Goal: Check status: Check status

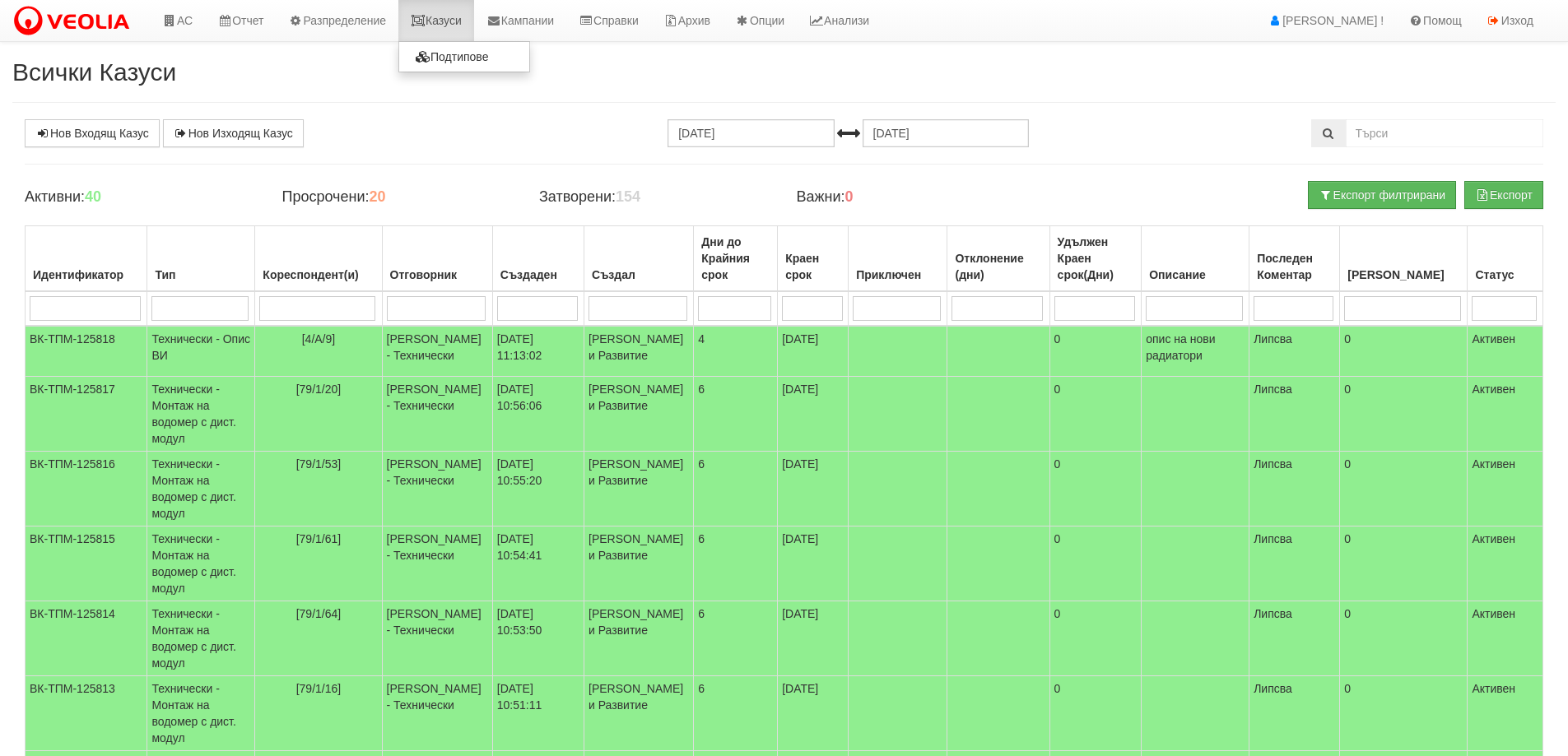
click at [461, 15] on link "Казуси" at bounding box center [436, 20] width 76 height 41
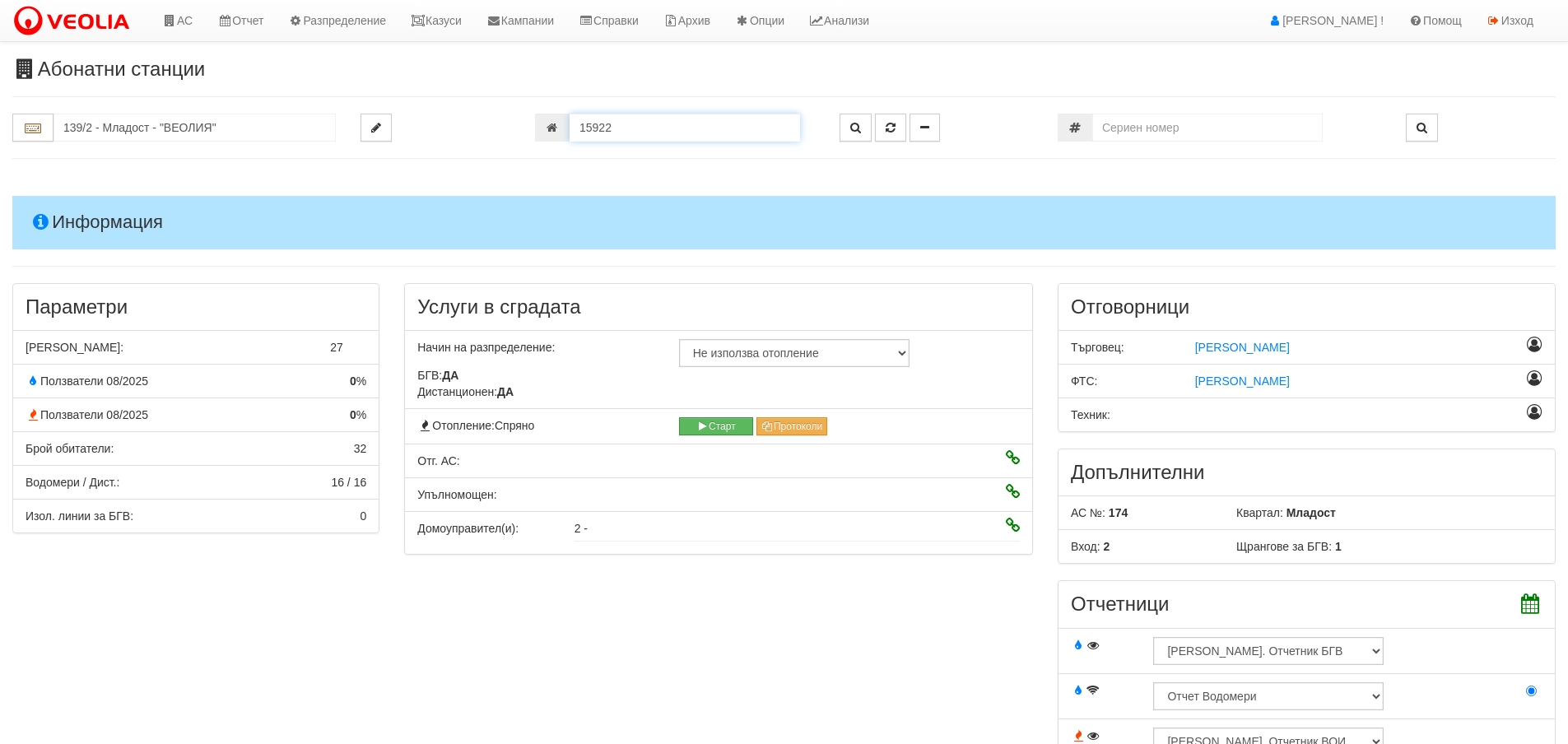
click at [610, 123] on input "15922" at bounding box center [684, 128] width 230 height 28
type input "18358"
type input "206/2 - "[PERSON_NAME] [GEOGRAPHIC_DATA] " ЕАД"
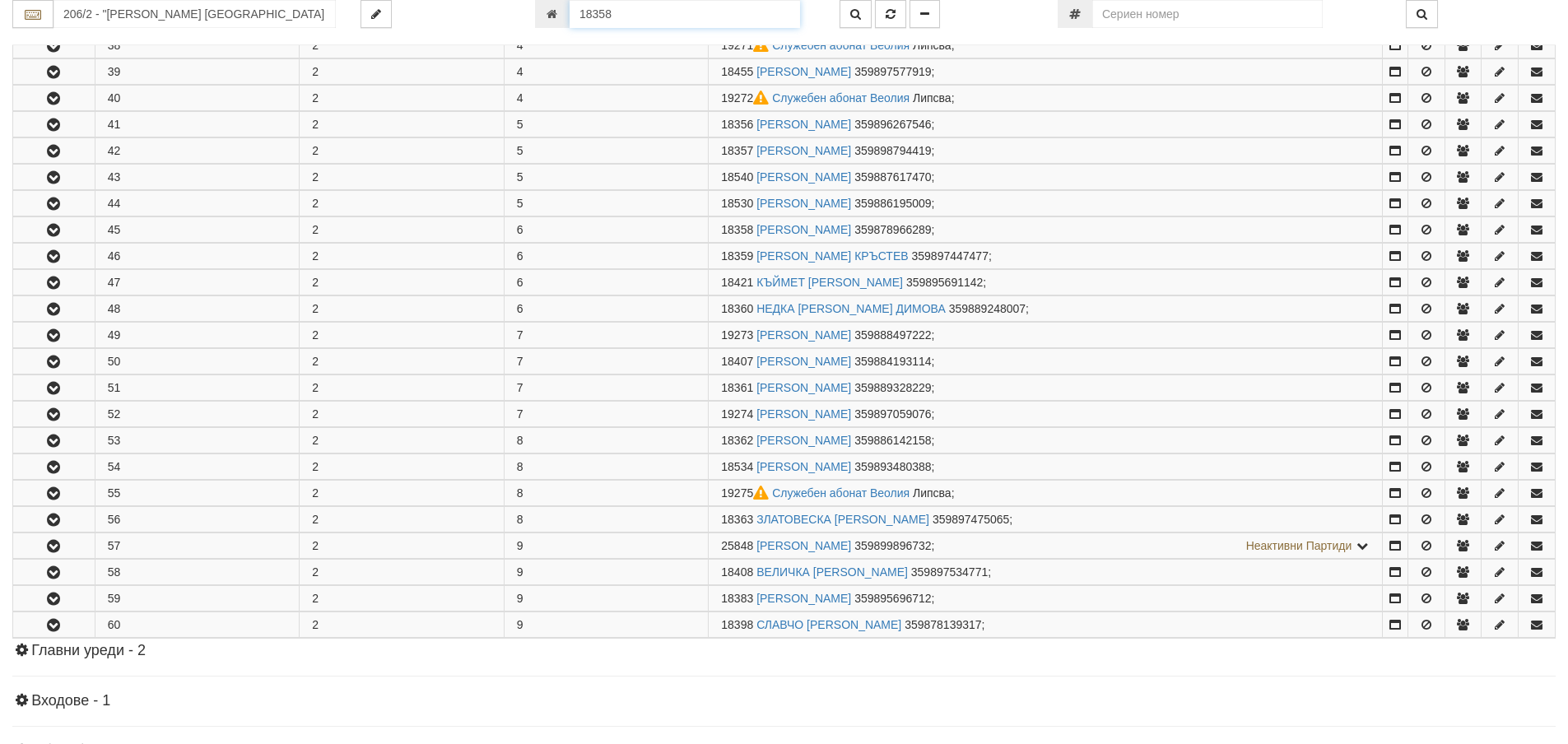
scroll to position [747, 0]
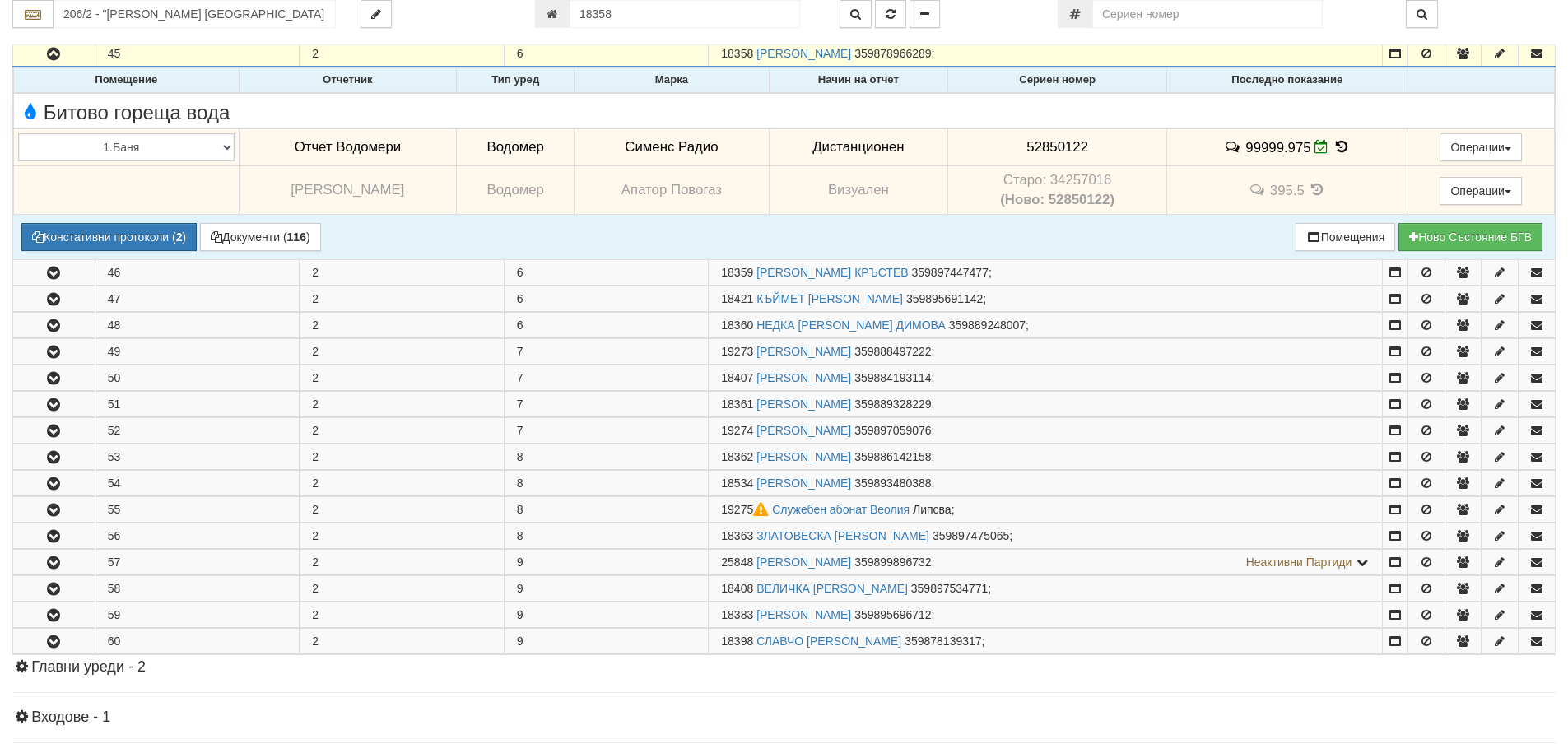
click at [1332, 147] on icon at bounding box center [1341, 147] width 18 height 14
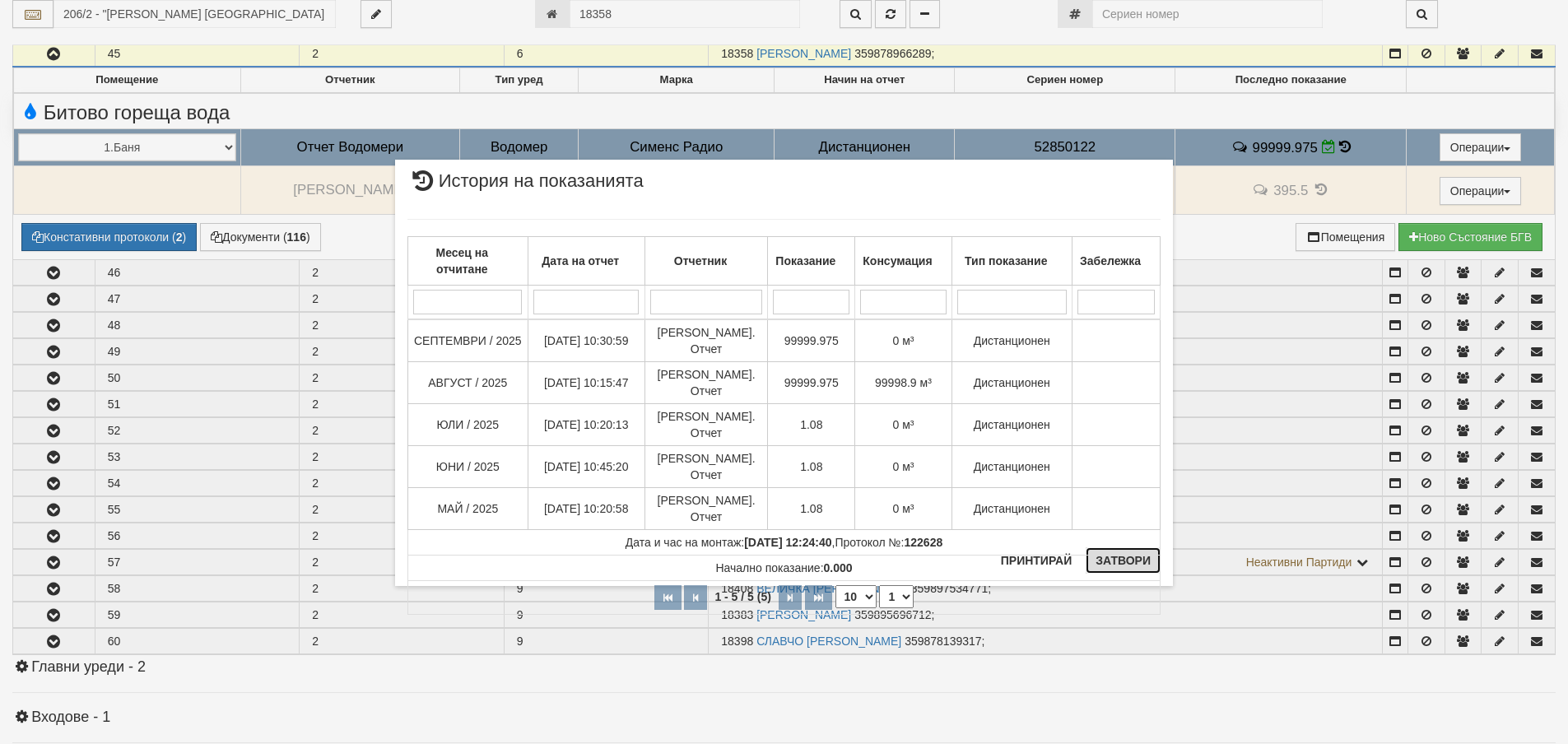
click at [1157, 569] on button "Затвори" at bounding box center [1123, 561] width 75 height 27
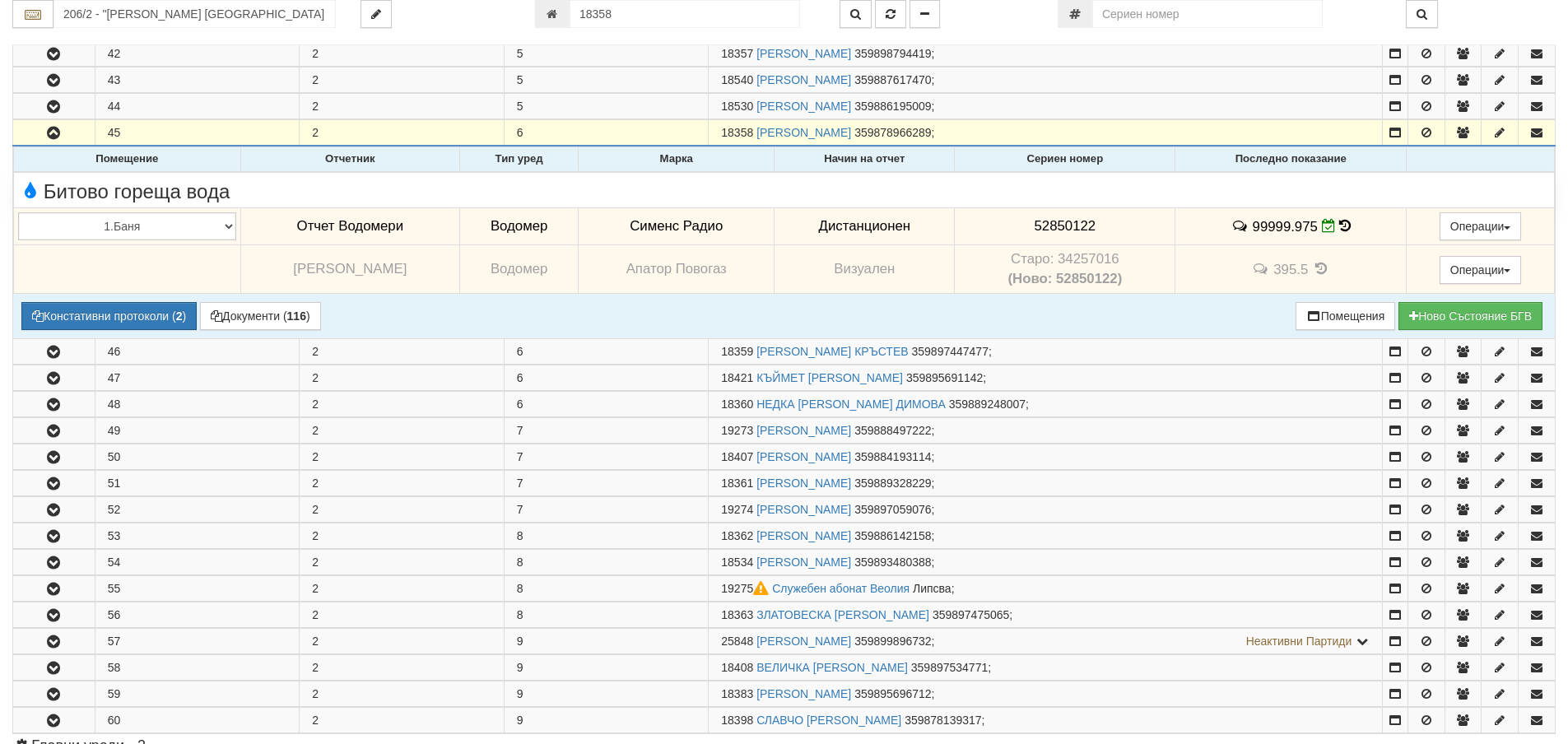
scroll to position [582, 0]
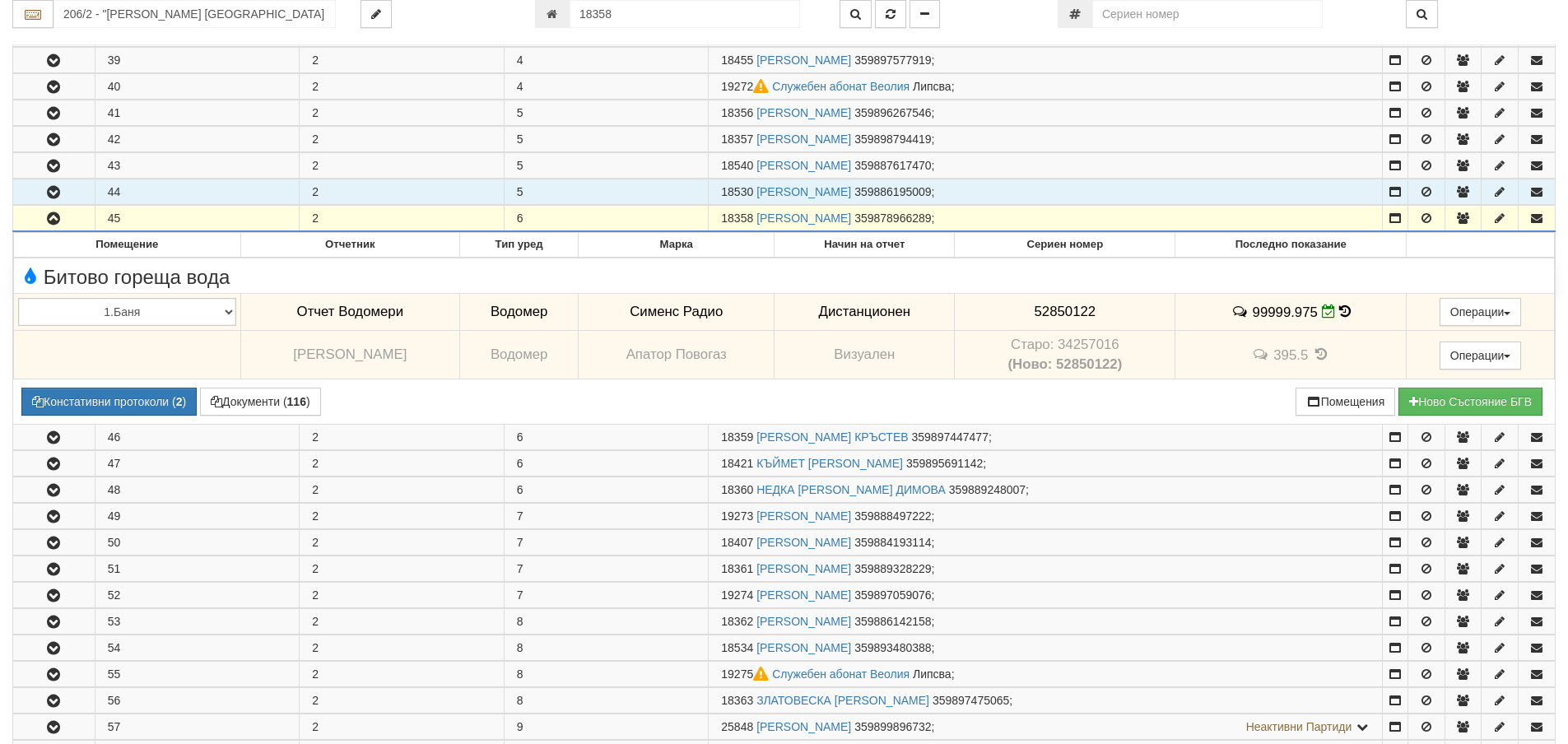
click at [46, 196] on icon "button" at bounding box center [54, 193] width 20 height 12
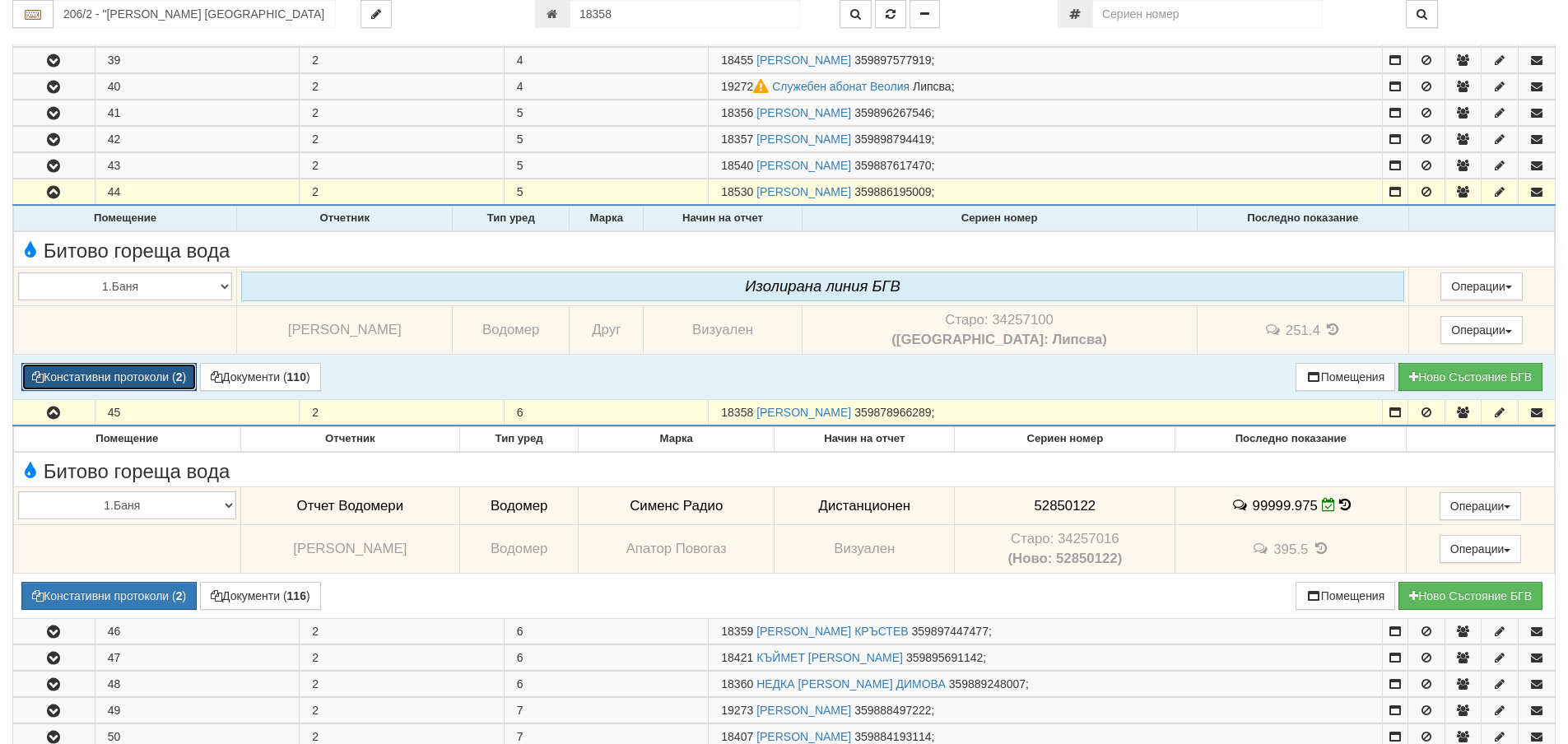
click at [128, 372] on button "Констативни протоколи ( 2 )" at bounding box center [108, 377] width 175 height 28
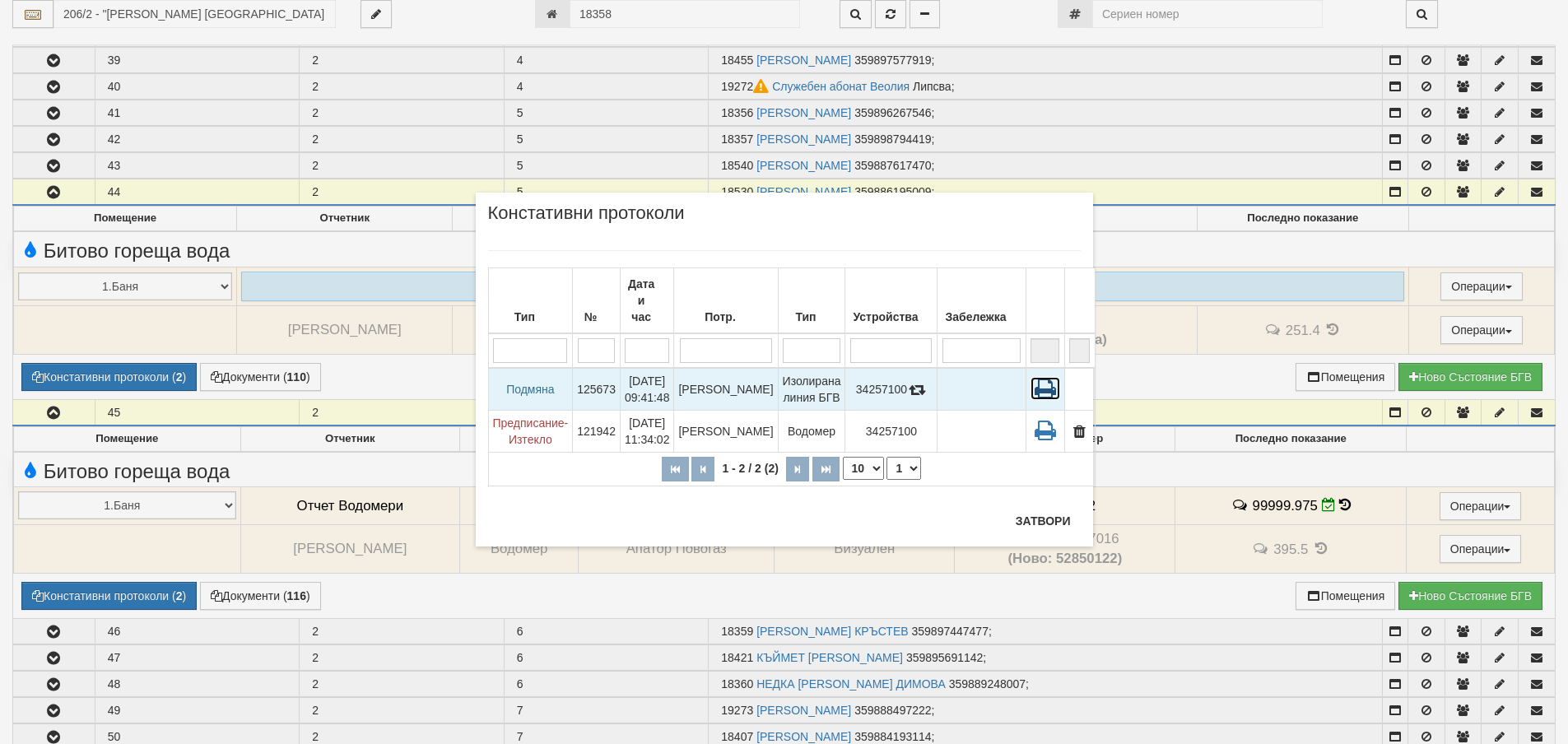
click at [1030, 380] on icon at bounding box center [1045, 388] width 29 height 23
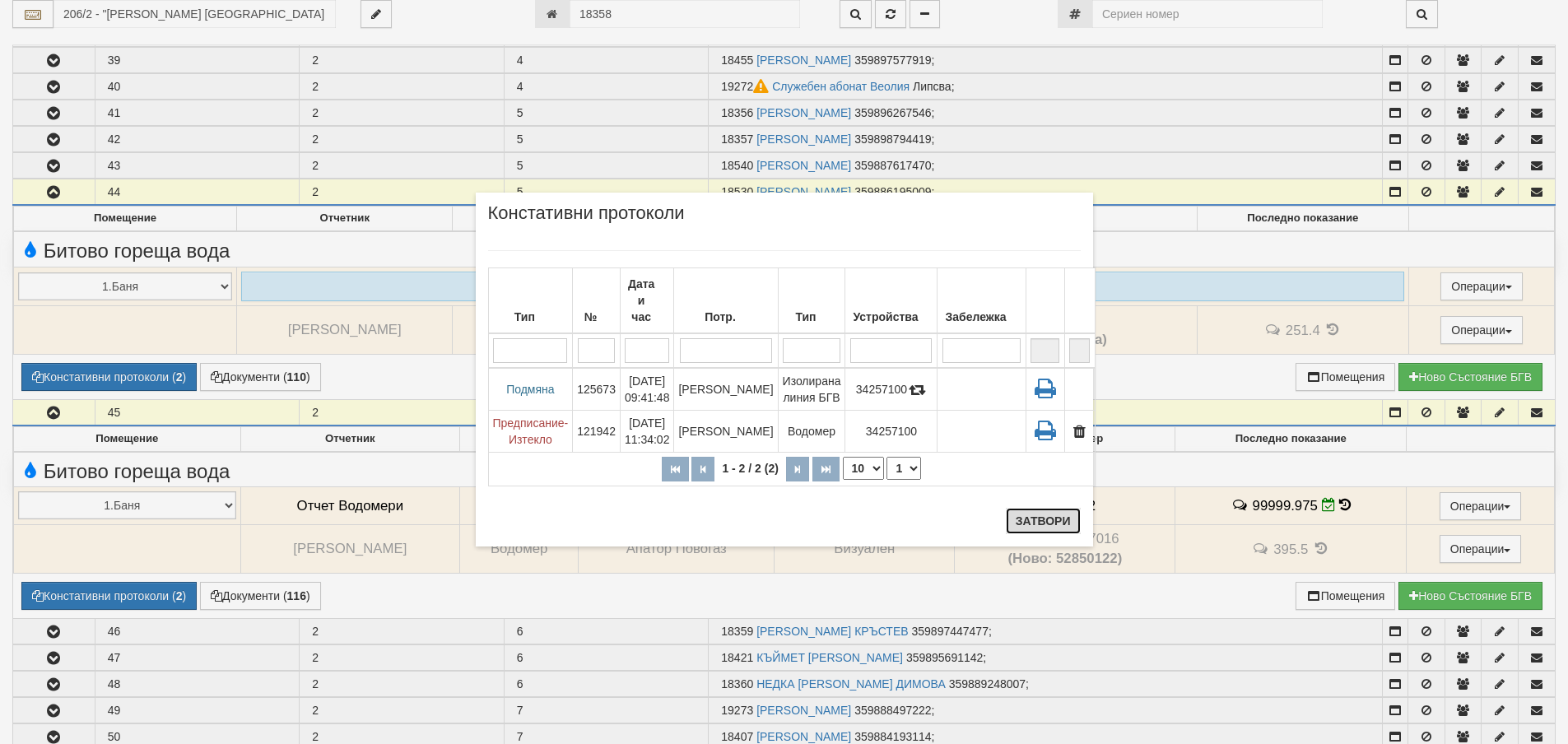
click at [1060, 514] on button "Затвори" at bounding box center [1043, 520] width 75 height 27
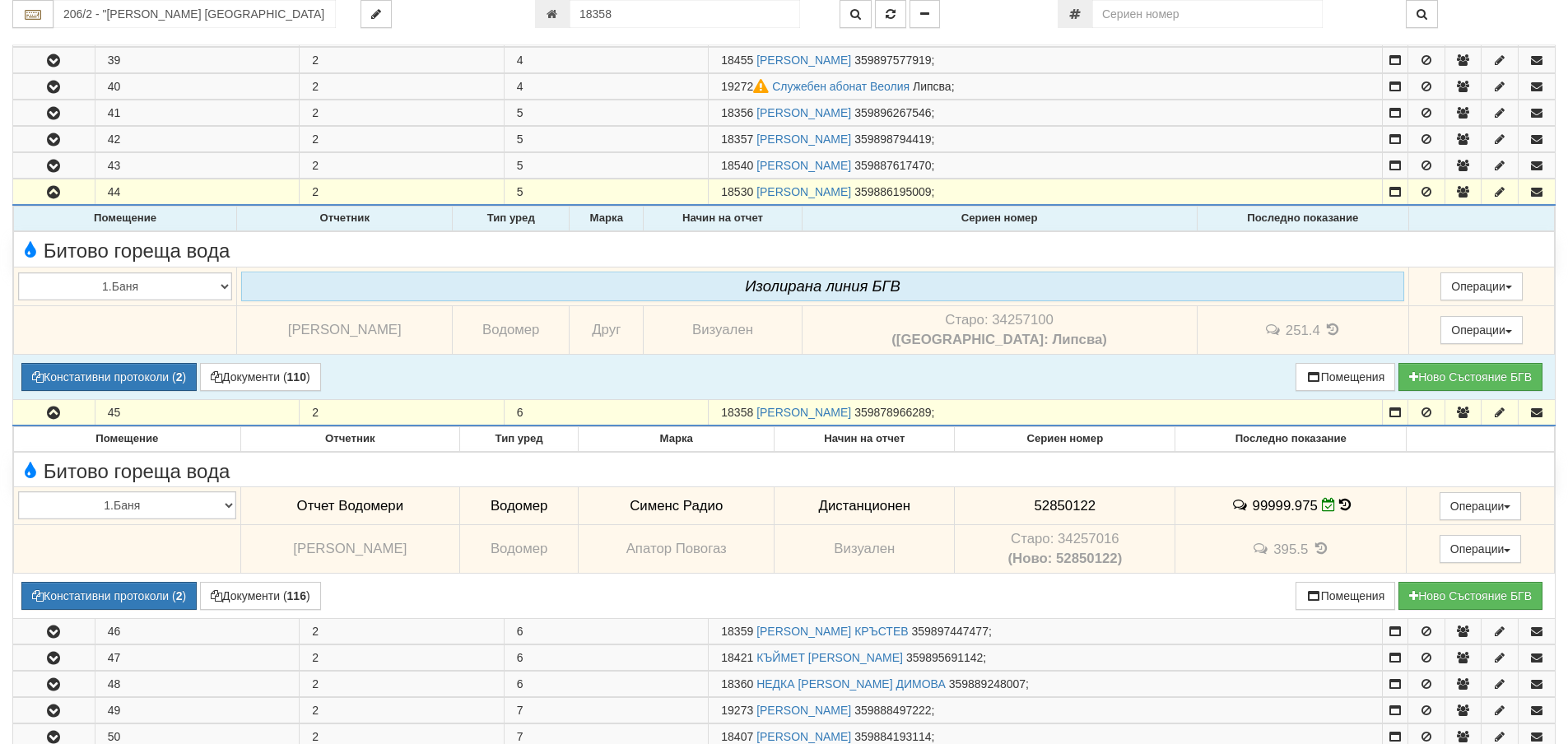
click at [1284, 320] on td "251.4" at bounding box center [1302, 329] width 212 height 49
click at [1324, 331] on icon at bounding box center [1333, 329] width 18 height 14
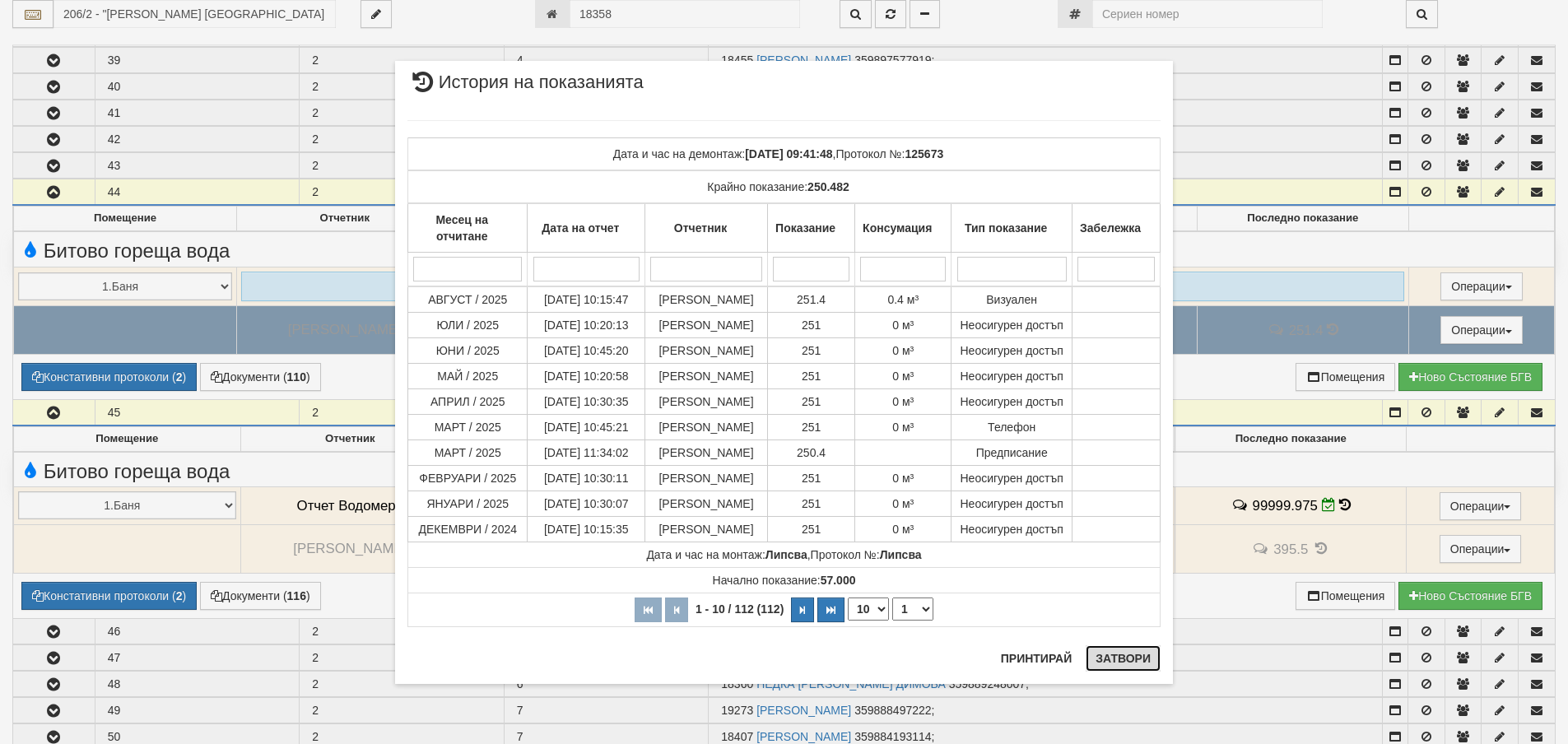
click at [1107, 657] on button "Затвори" at bounding box center [1123, 658] width 75 height 27
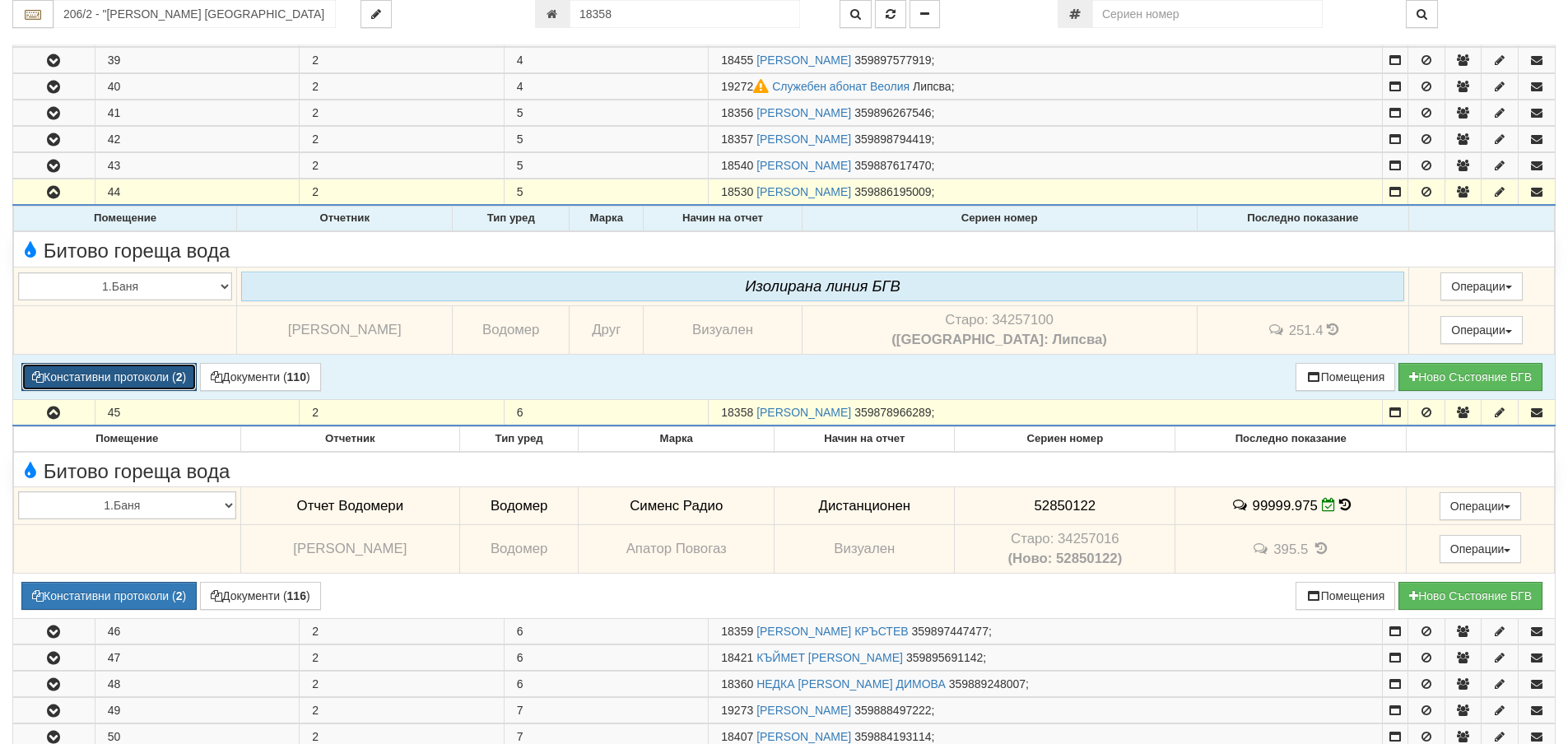
click at [151, 381] on button "Констативни протоколи ( 2 )" at bounding box center [108, 377] width 175 height 28
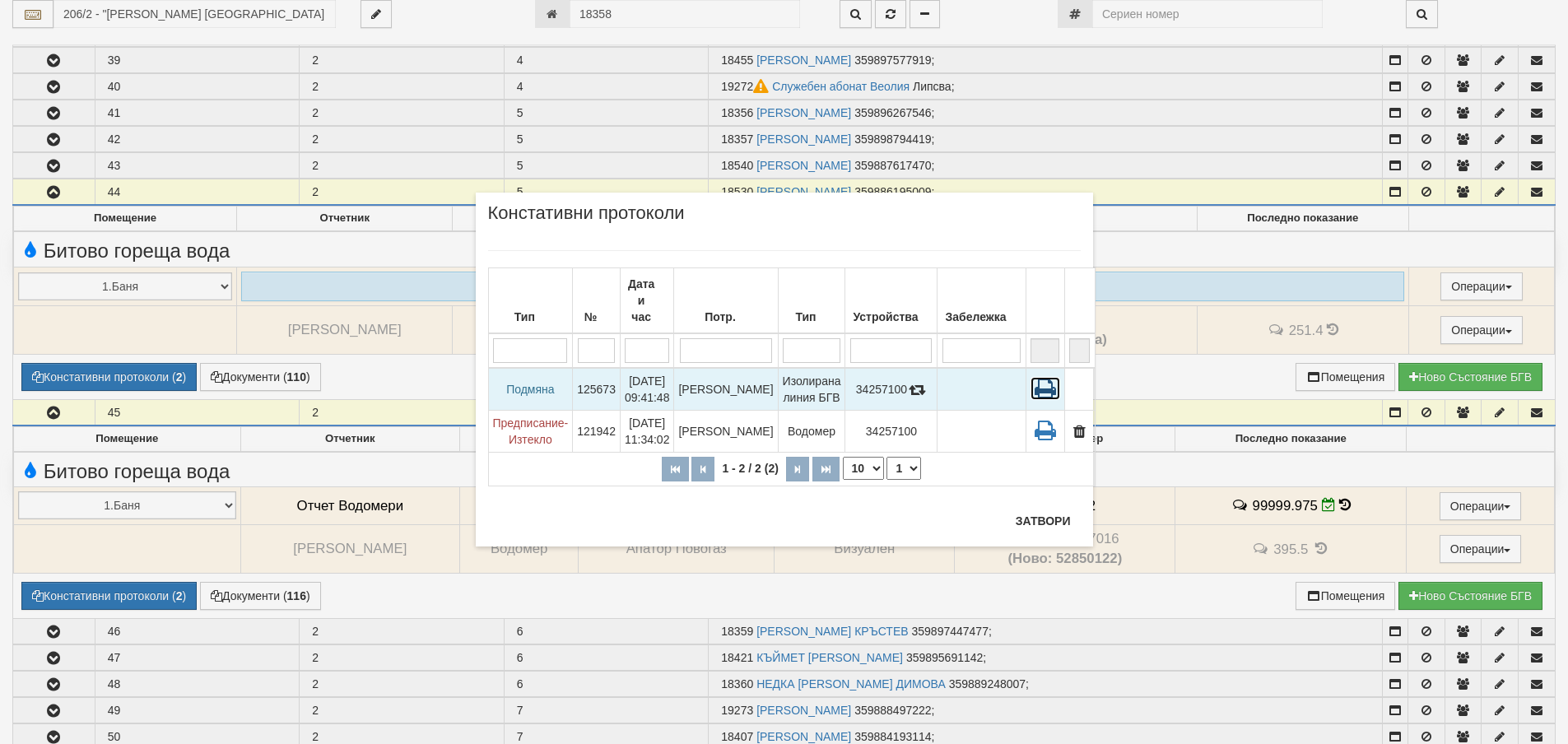
click at [1030, 379] on icon at bounding box center [1045, 388] width 29 height 23
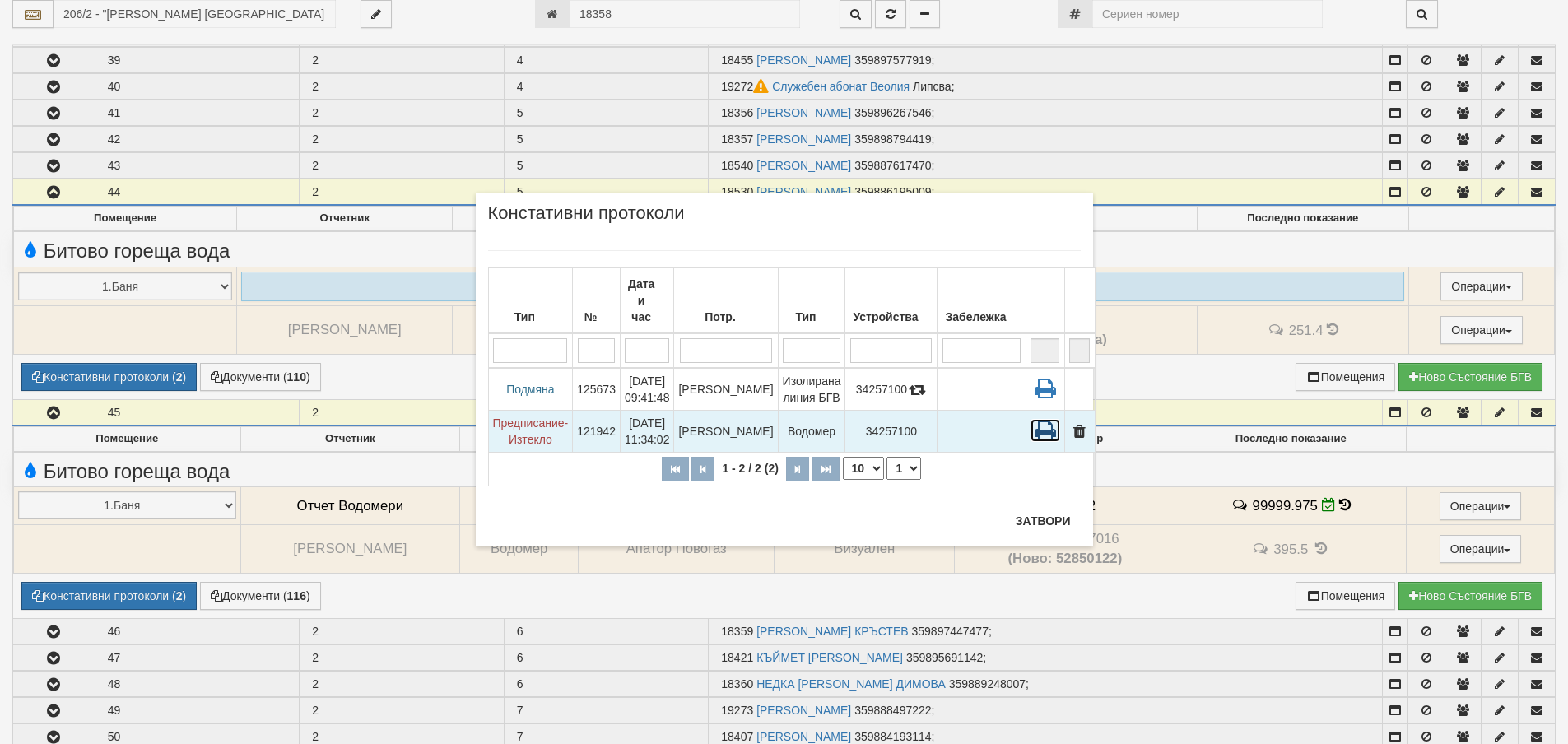
click at [1030, 419] on icon at bounding box center [1045, 430] width 29 height 23
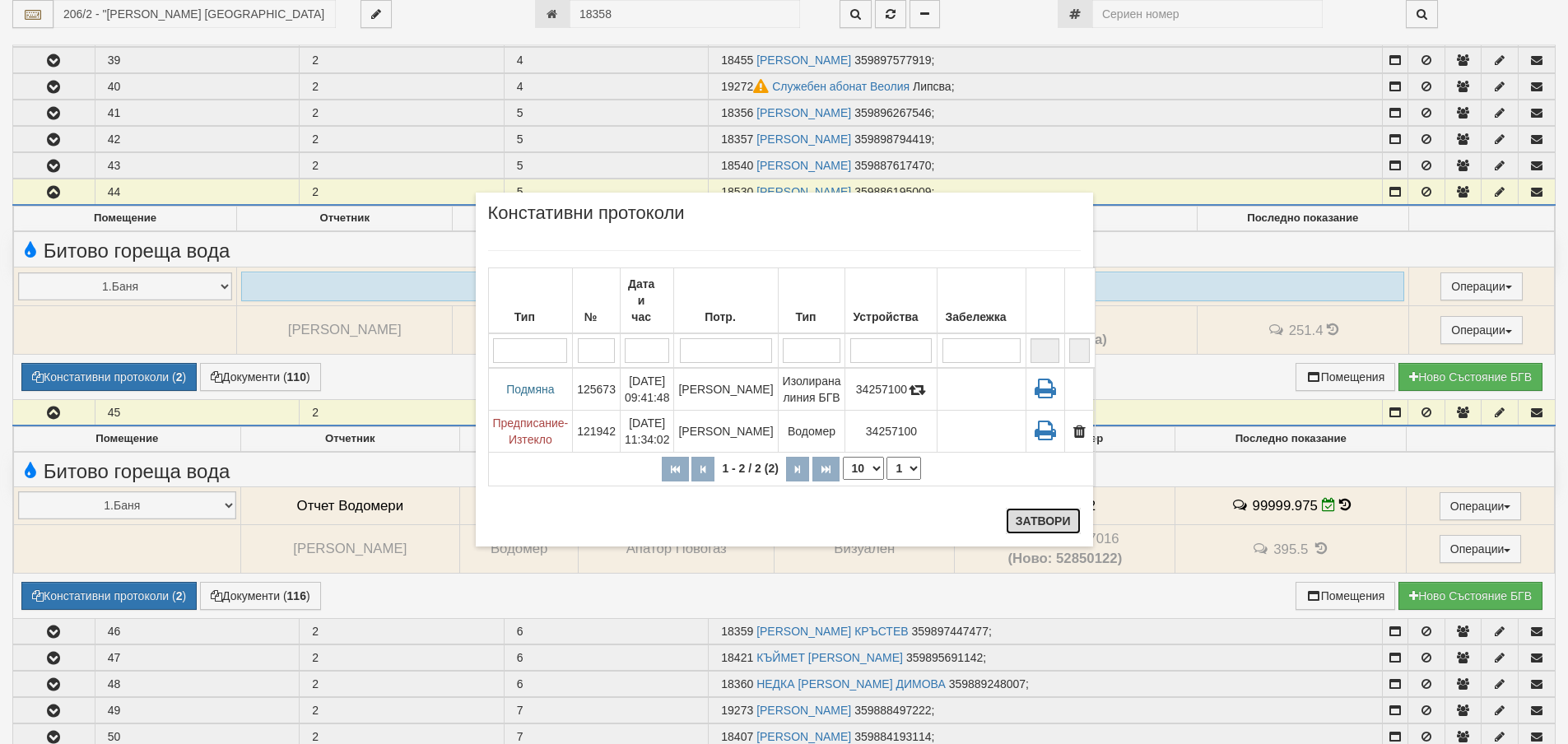
click at [1073, 528] on button "Затвори" at bounding box center [1043, 520] width 75 height 27
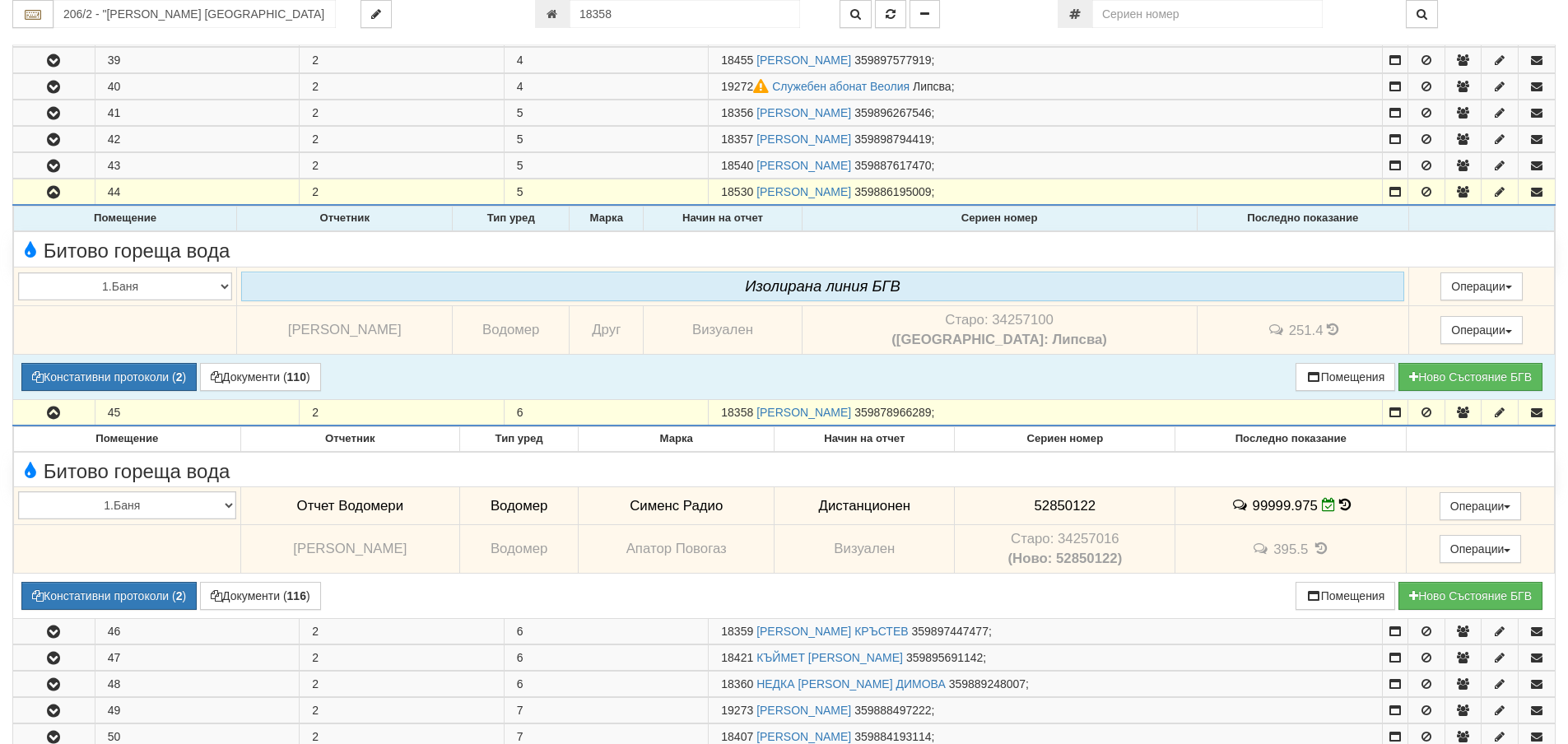
click at [1327, 328] on icon at bounding box center [1332, 329] width 12 height 14
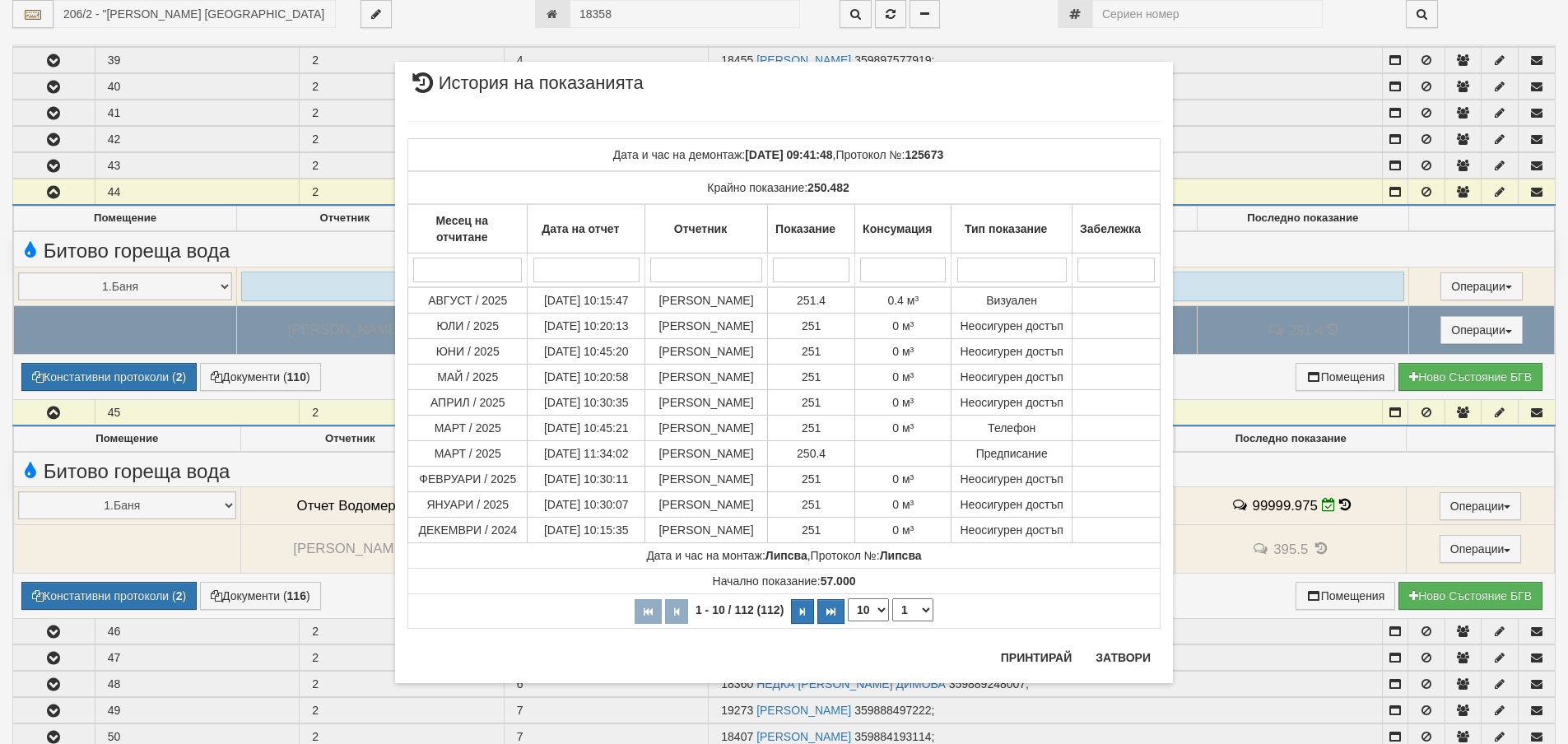
click at [876, 616] on select "10 20 30 40" at bounding box center [868, 609] width 41 height 23
select select "40"
click at [848, 621] on select "10 20 30 40" at bounding box center [868, 609] width 41 height 23
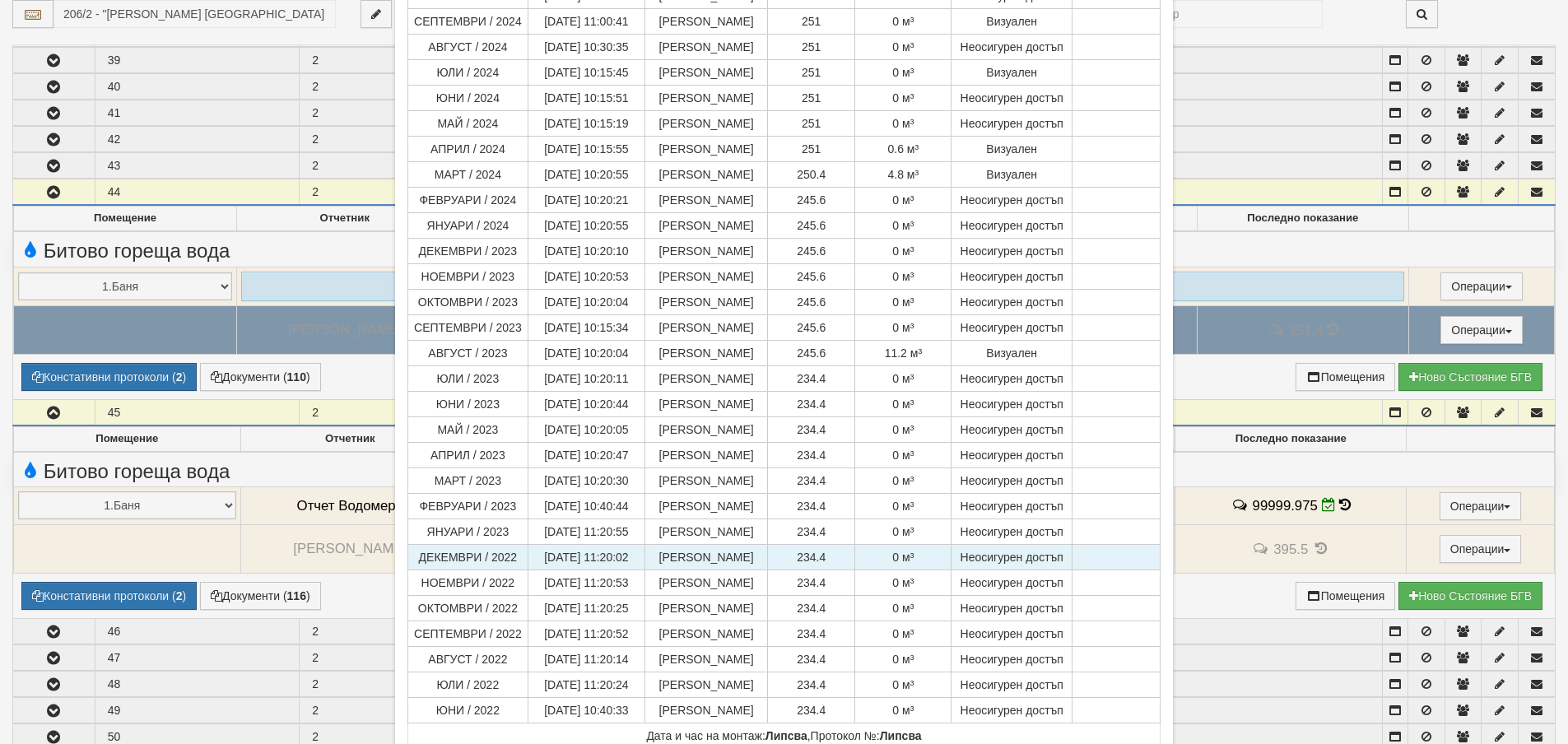
scroll to position [729, 0]
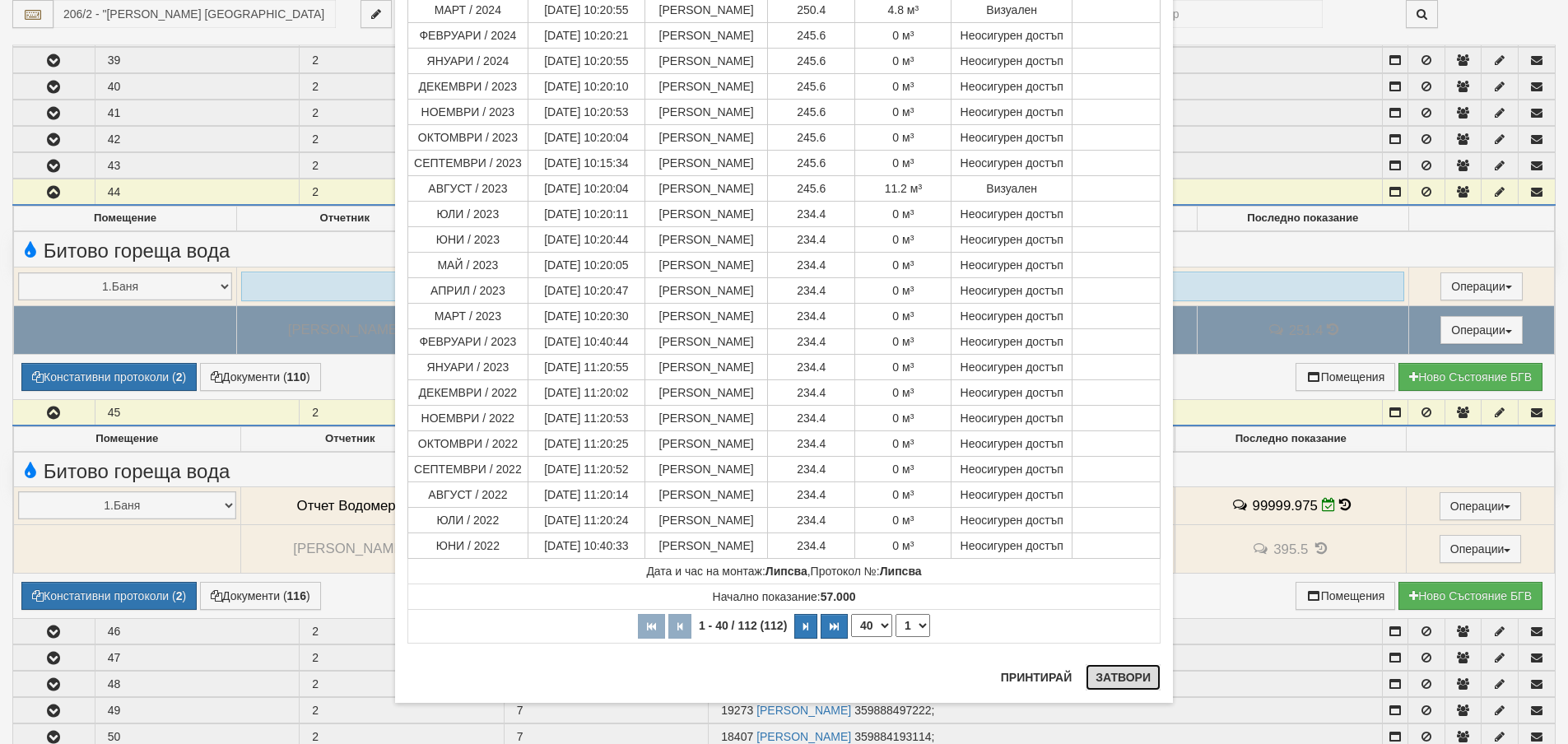
click at [1145, 681] on button "Затвори" at bounding box center [1123, 677] width 75 height 27
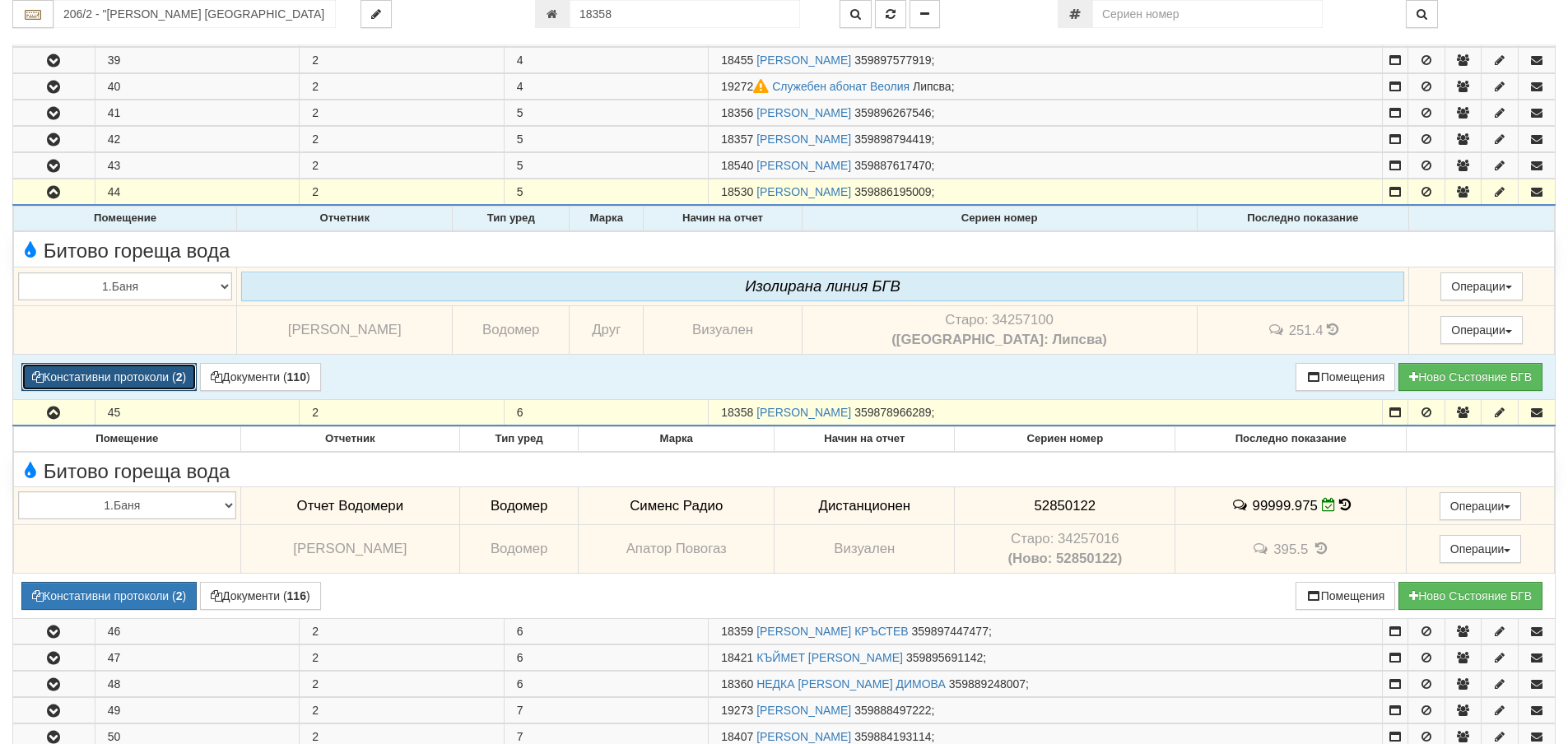
click at [145, 366] on button "Констативни протоколи ( 2 )" at bounding box center [108, 377] width 175 height 28
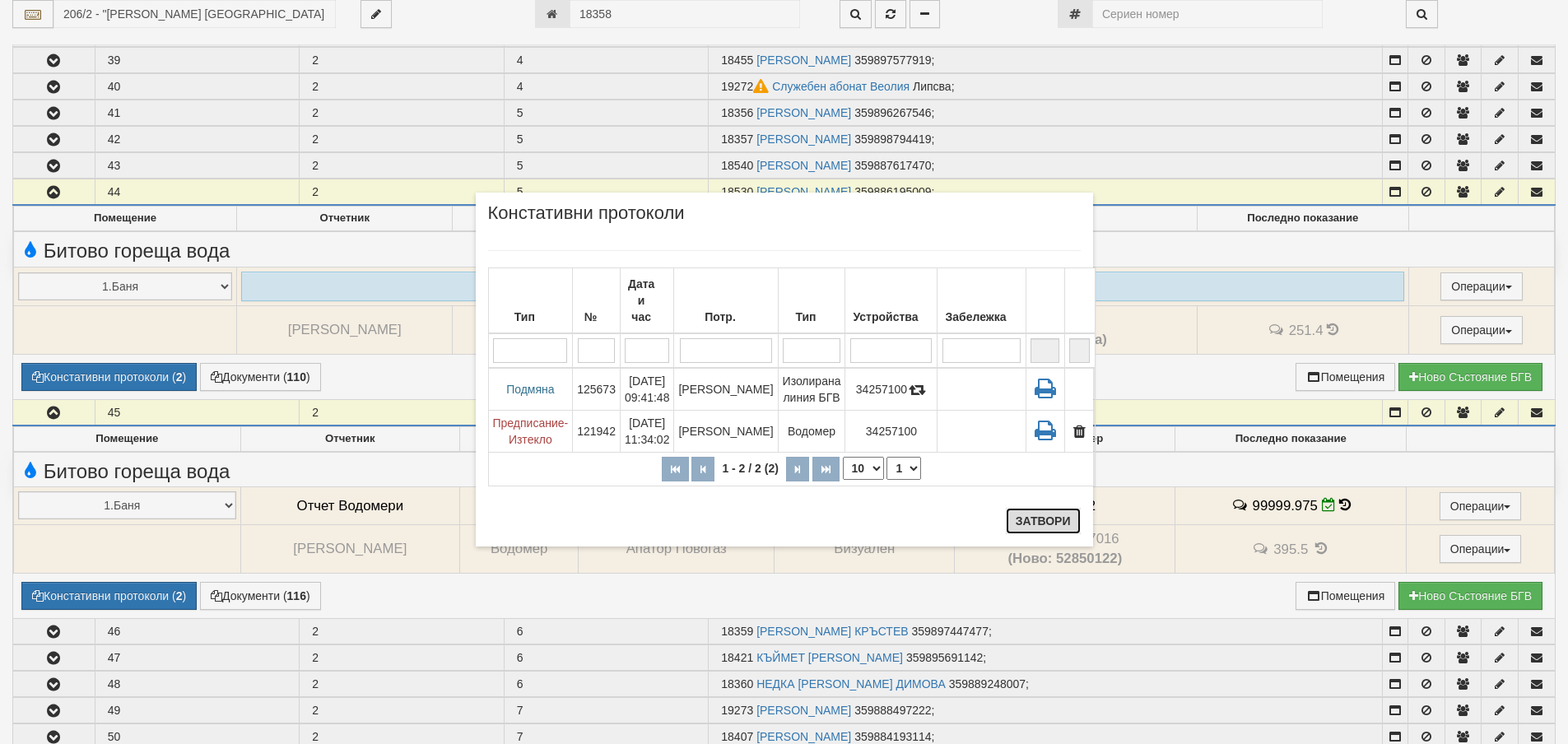
click at [1065, 532] on button "Затвори" at bounding box center [1043, 520] width 75 height 27
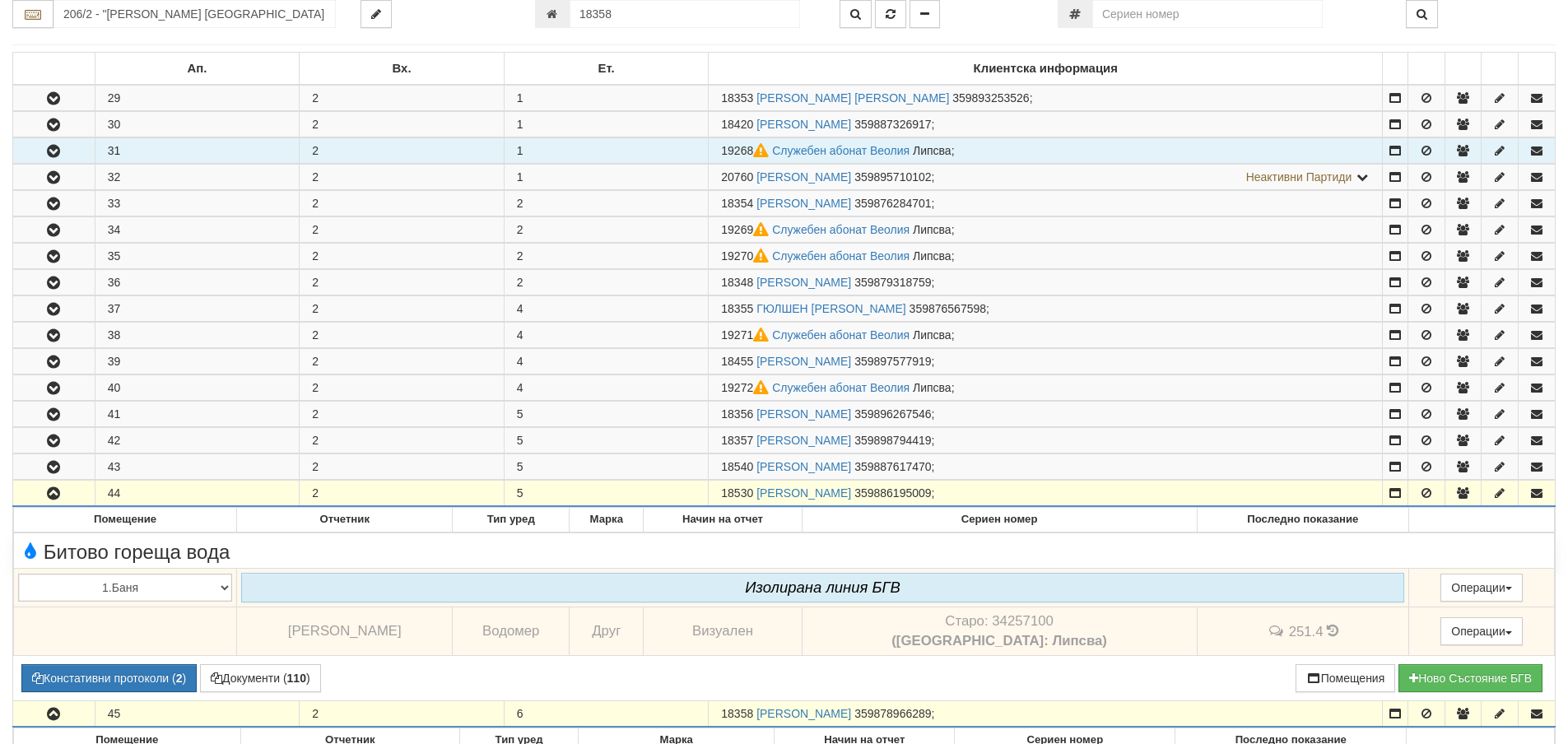
scroll to position [252, 0]
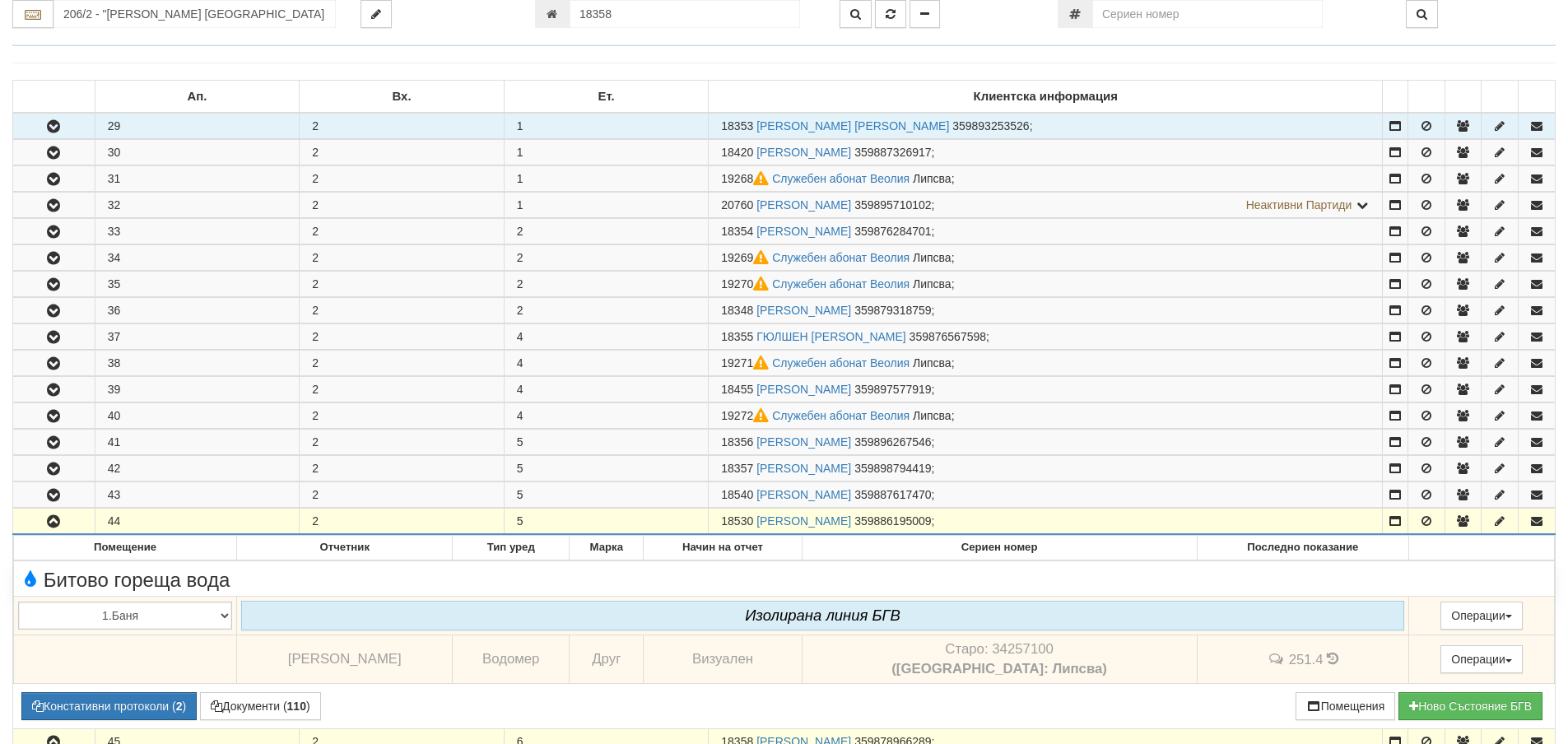
drag, startPoint x: 60, startPoint y: 126, endPoint x: 139, endPoint y: 124, distance: 79.0
click at [60, 126] on icon "button" at bounding box center [54, 127] width 20 height 12
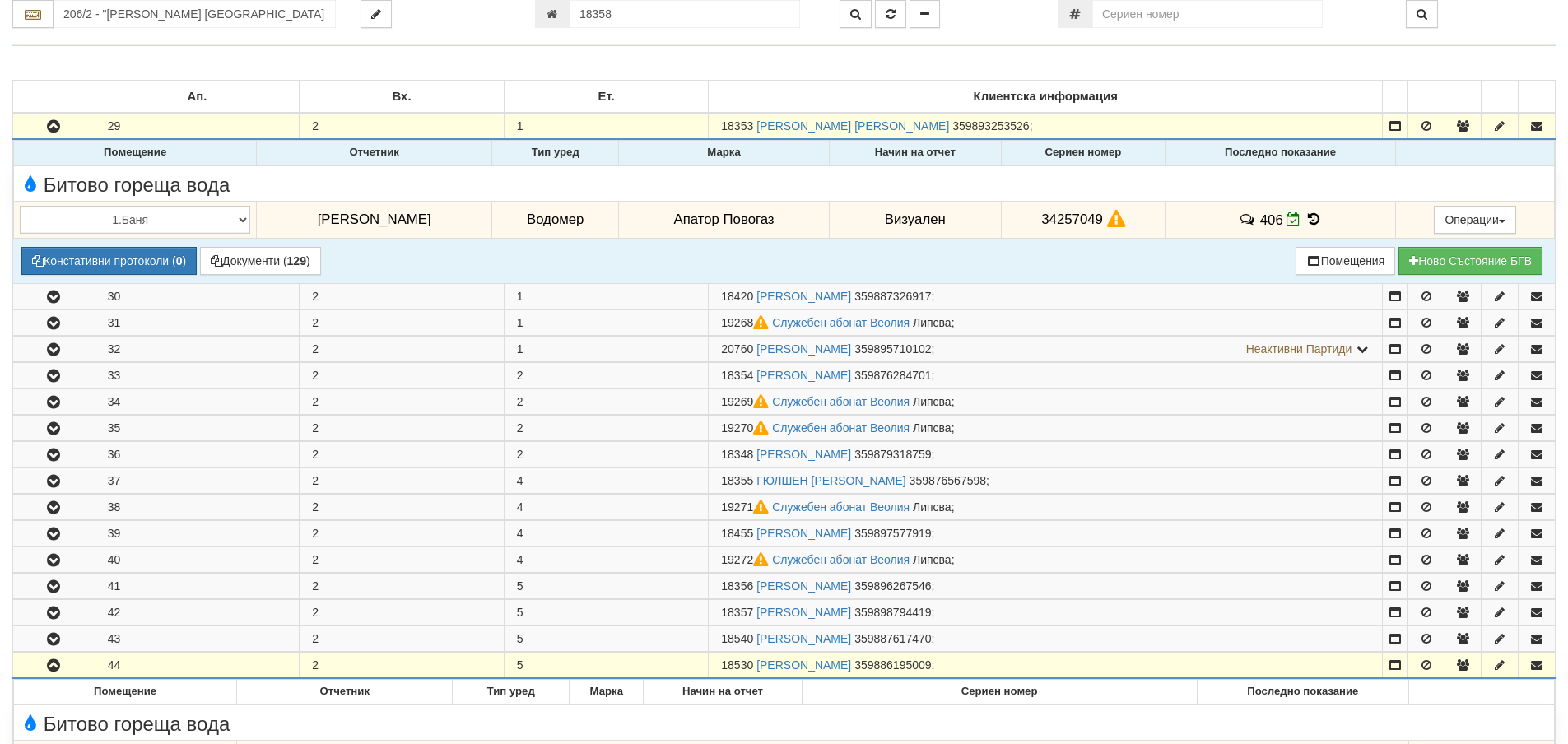
click at [1305, 217] on icon at bounding box center [1314, 218] width 18 height 14
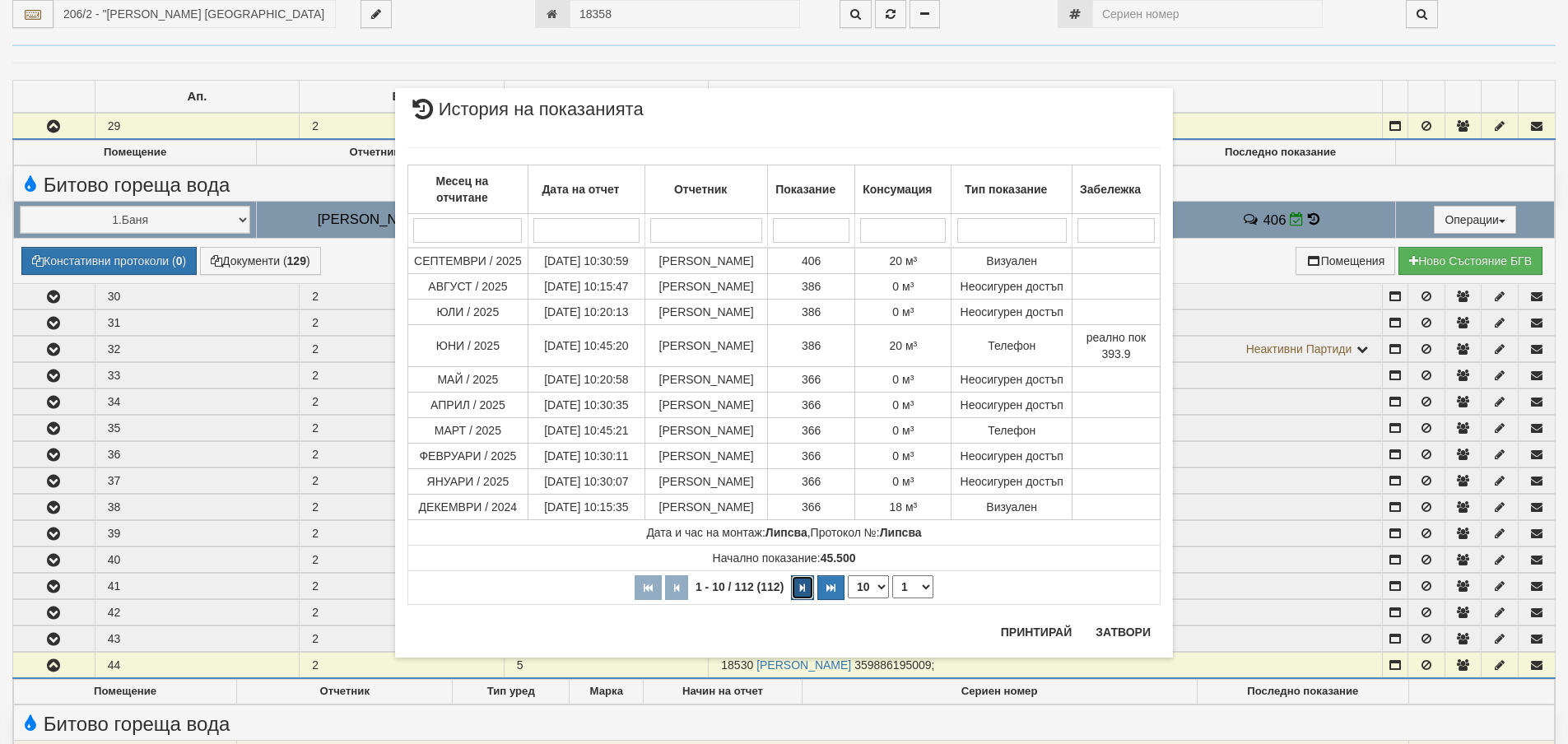
click at [804, 594] on button "button" at bounding box center [802, 587] width 23 height 25
select select "2"
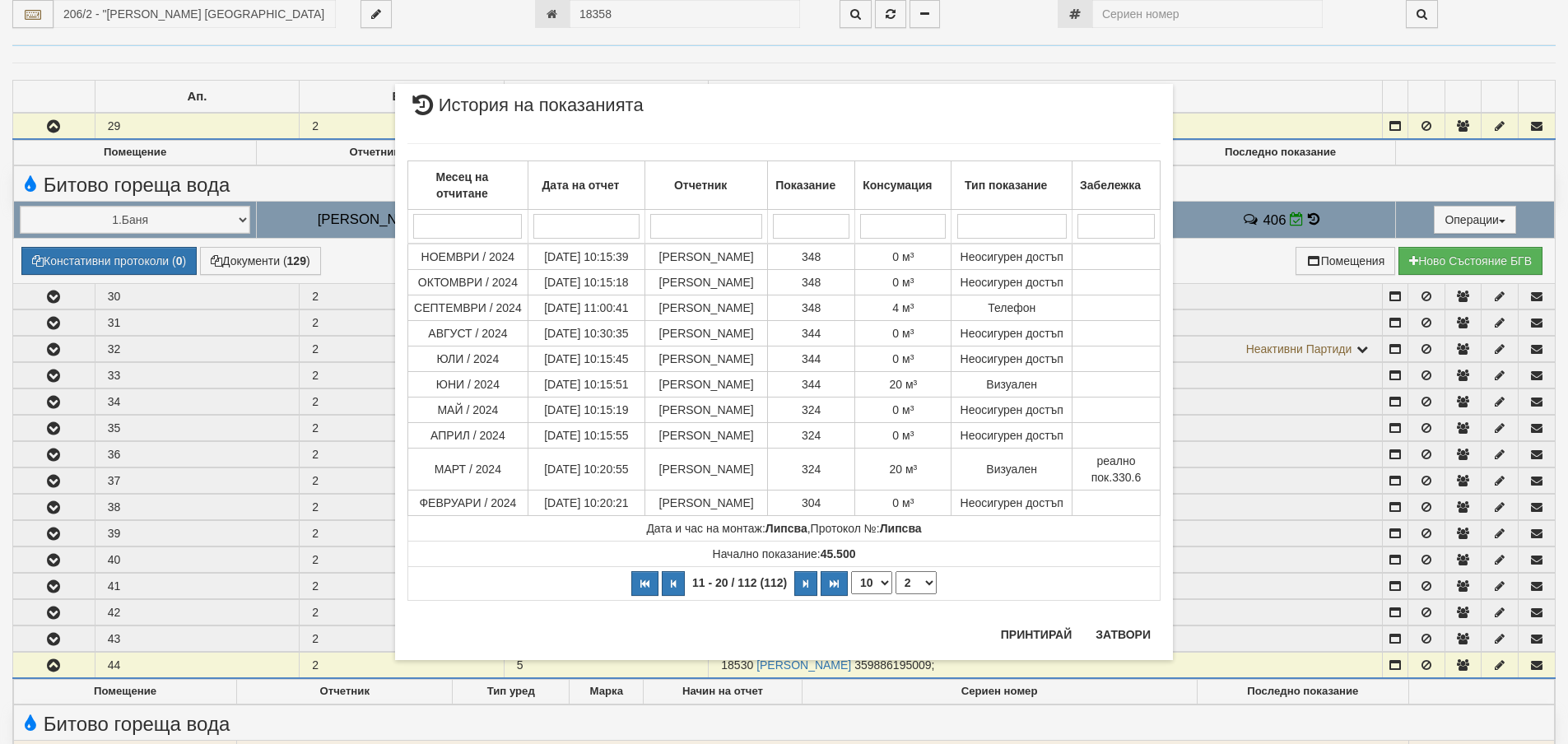
click at [877, 586] on select "10 20 30 40" at bounding box center [872, 583] width 41 height 23
select select "40"
click at [851, 594] on select "10 20 30 40" at bounding box center [872, 583] width 41 height 23
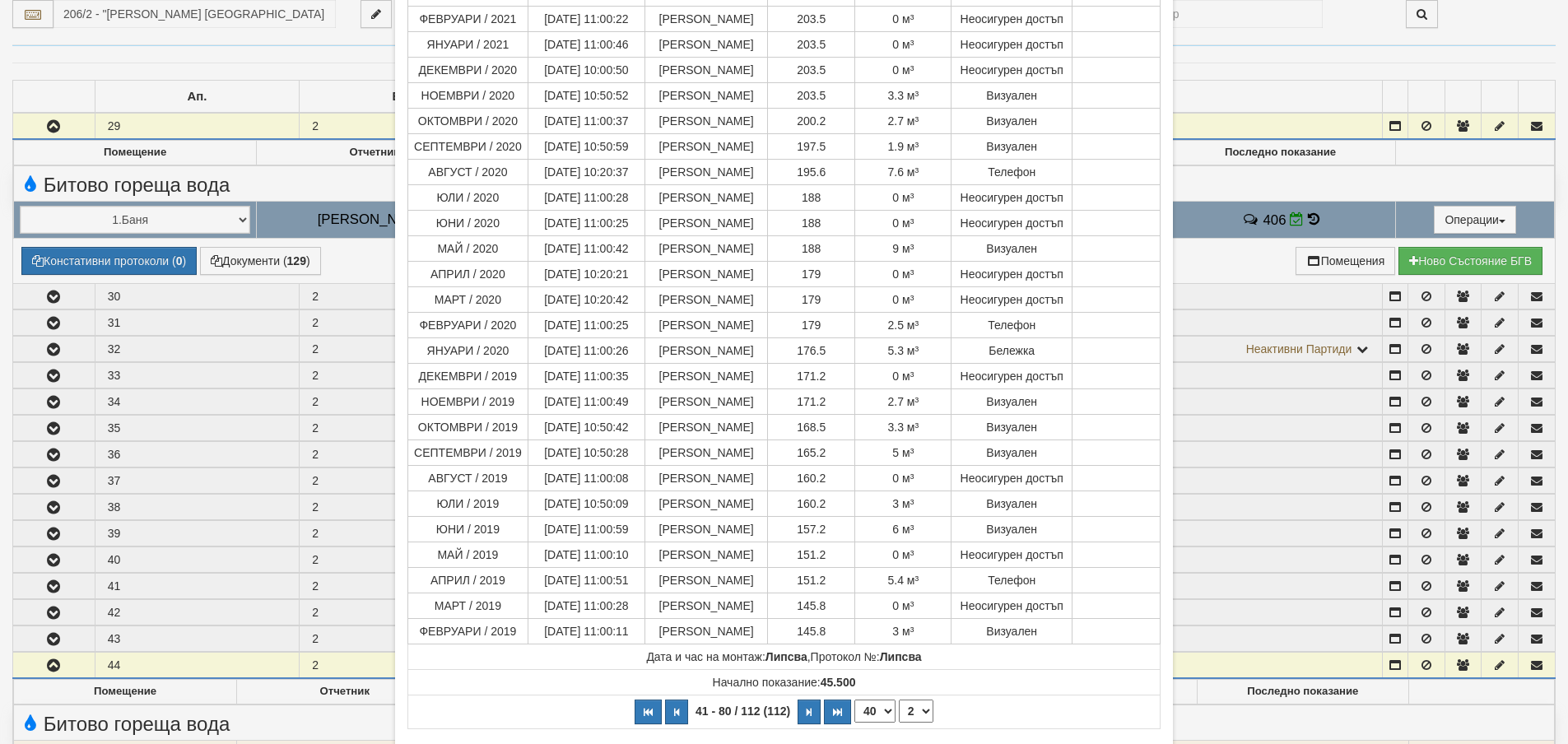
scroll to position [663, 0]
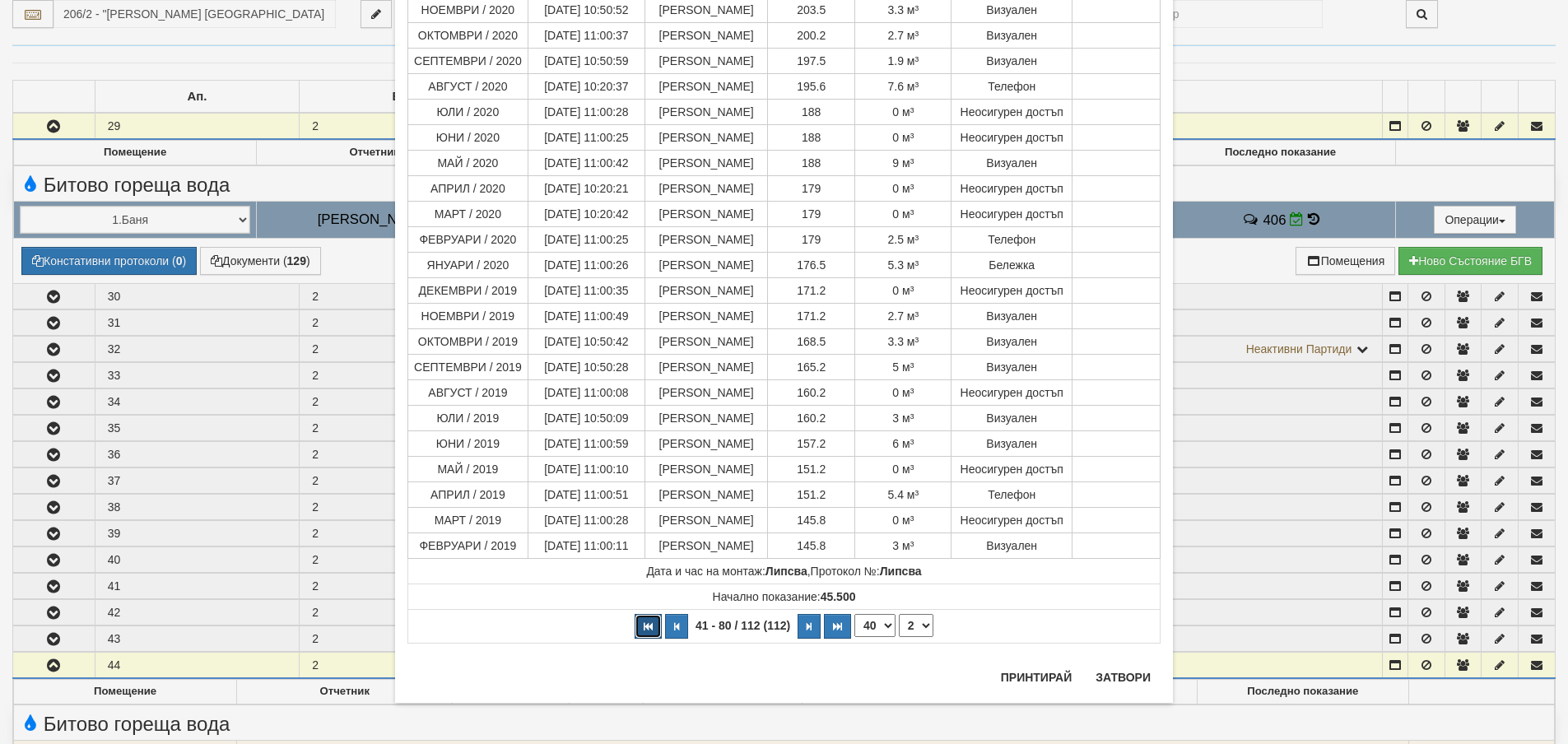
click at [644, 629] on icon "button" at bounding box center [649, 627] width 9 height 9
select select "1"
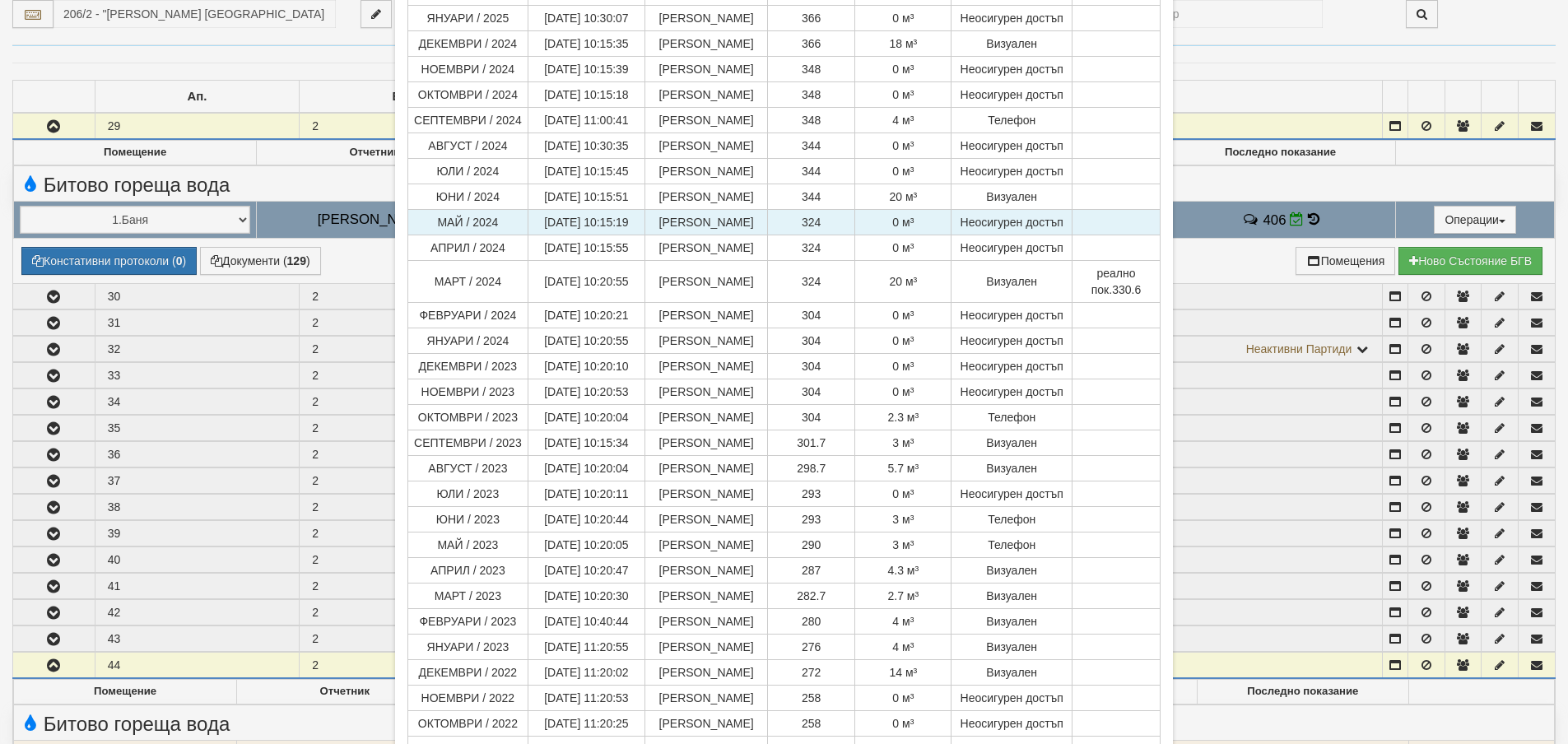
scroll to position [696, 0]
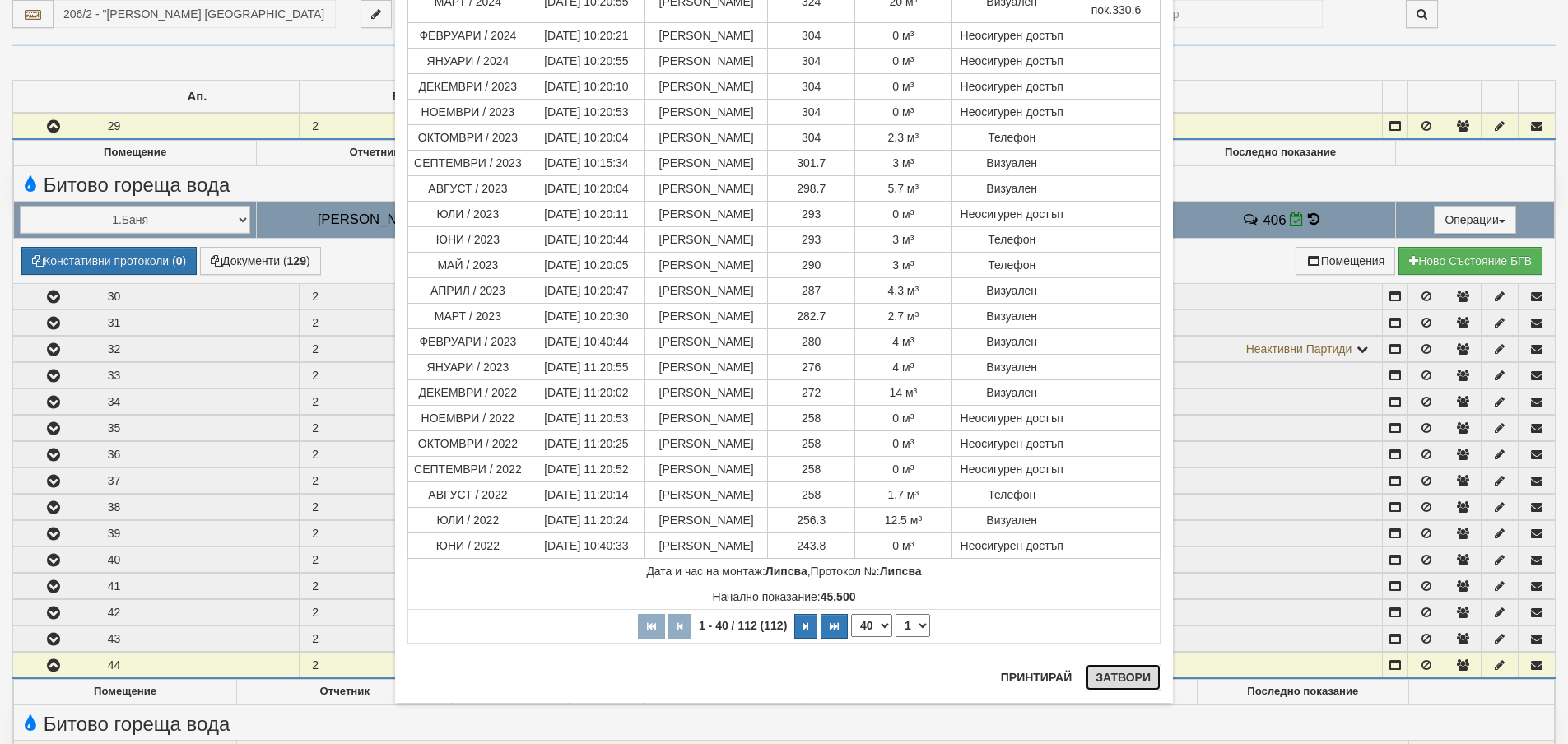
click at [1114, 668] on button "Затвори" at bounding box center [1123, 677] width 75 height 27
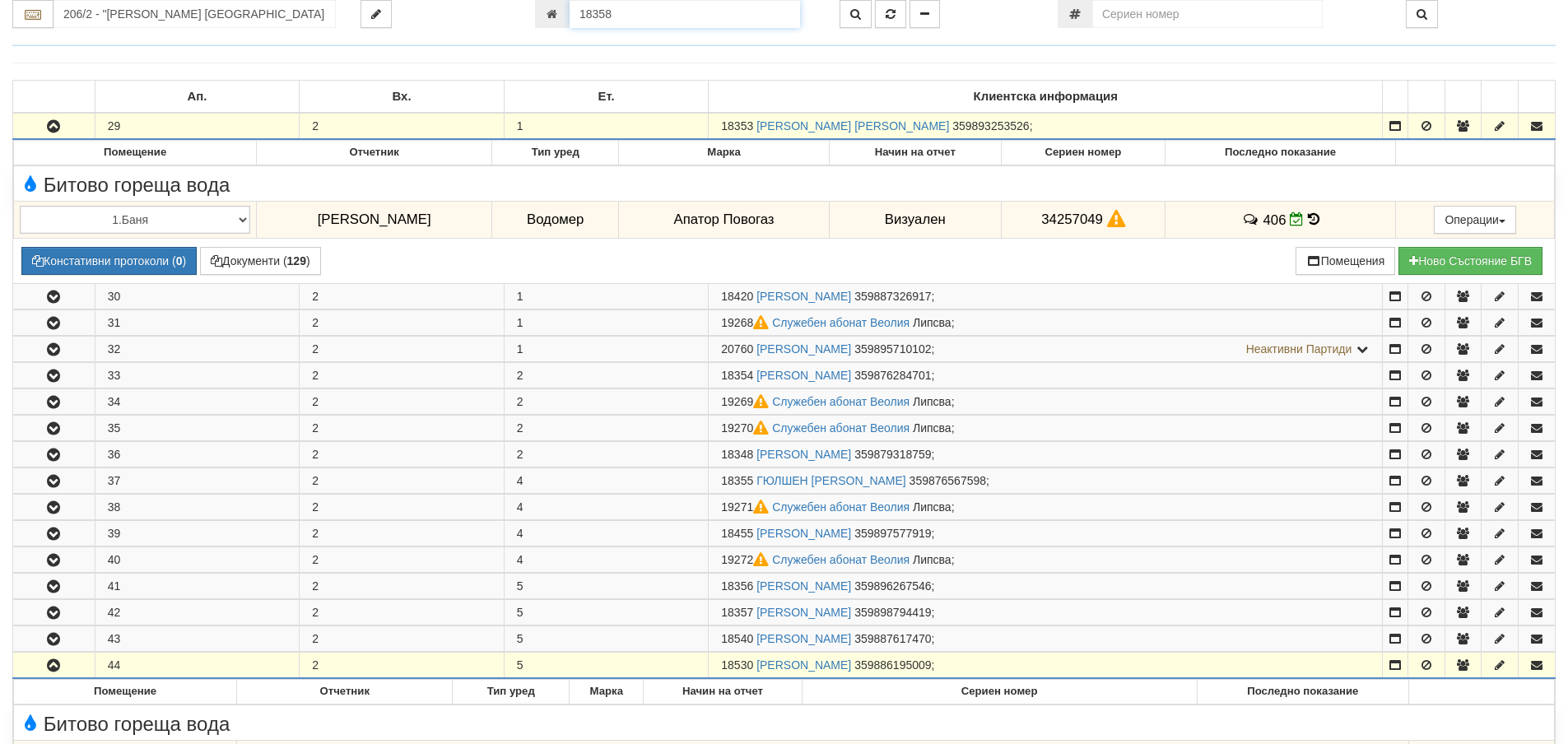
click at [646, 12] on input "18358" at bounding box center [684, 14] width 230 height 28
type input "23609"
type input "206/5 - "ВЕОЛИЯ ЕНЕРДЖИ ВАРНА " ЕАД"
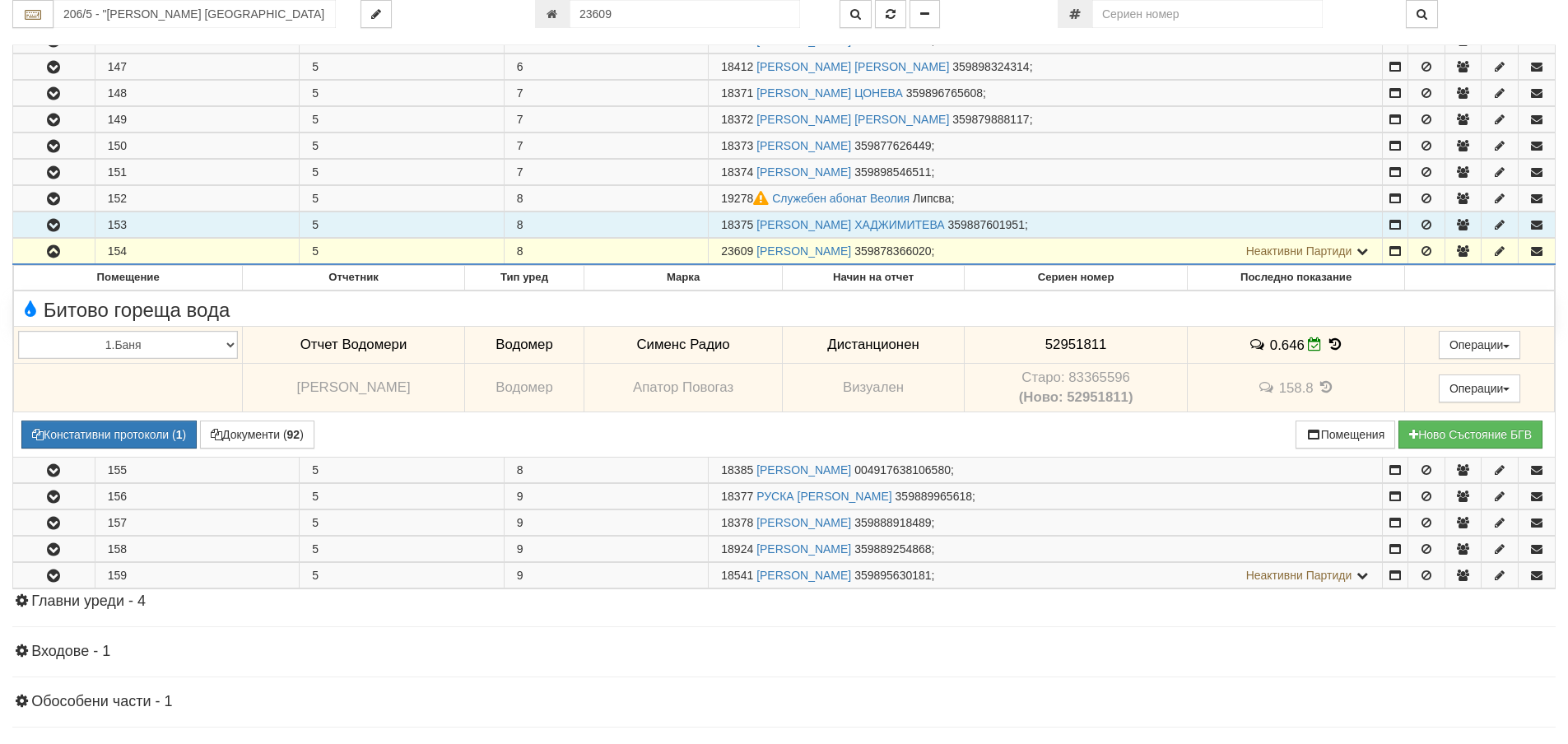
scroll to position [889, 0]
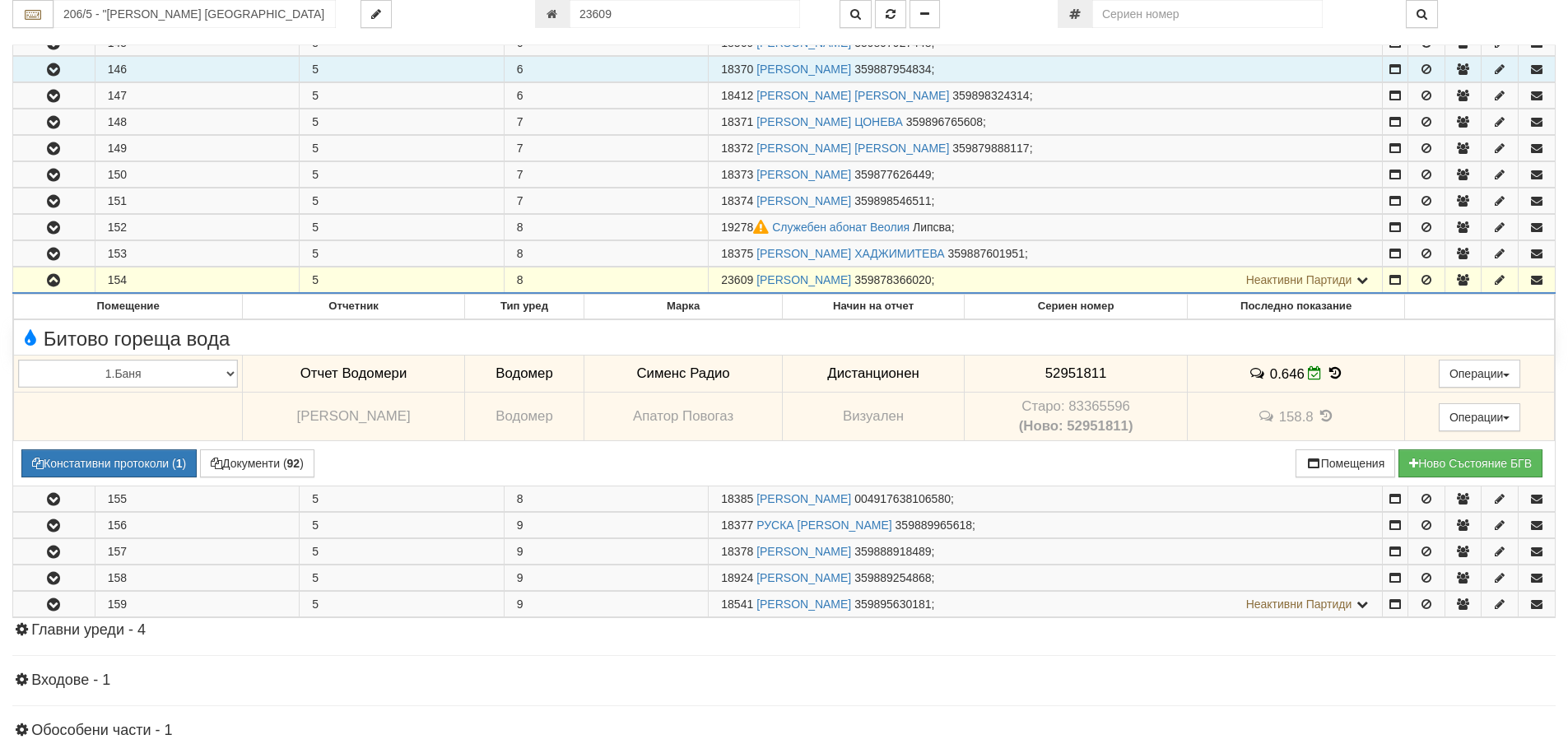
click at [61, 70] on icon "button" at bounding box center [54, 70] width 20 height 12
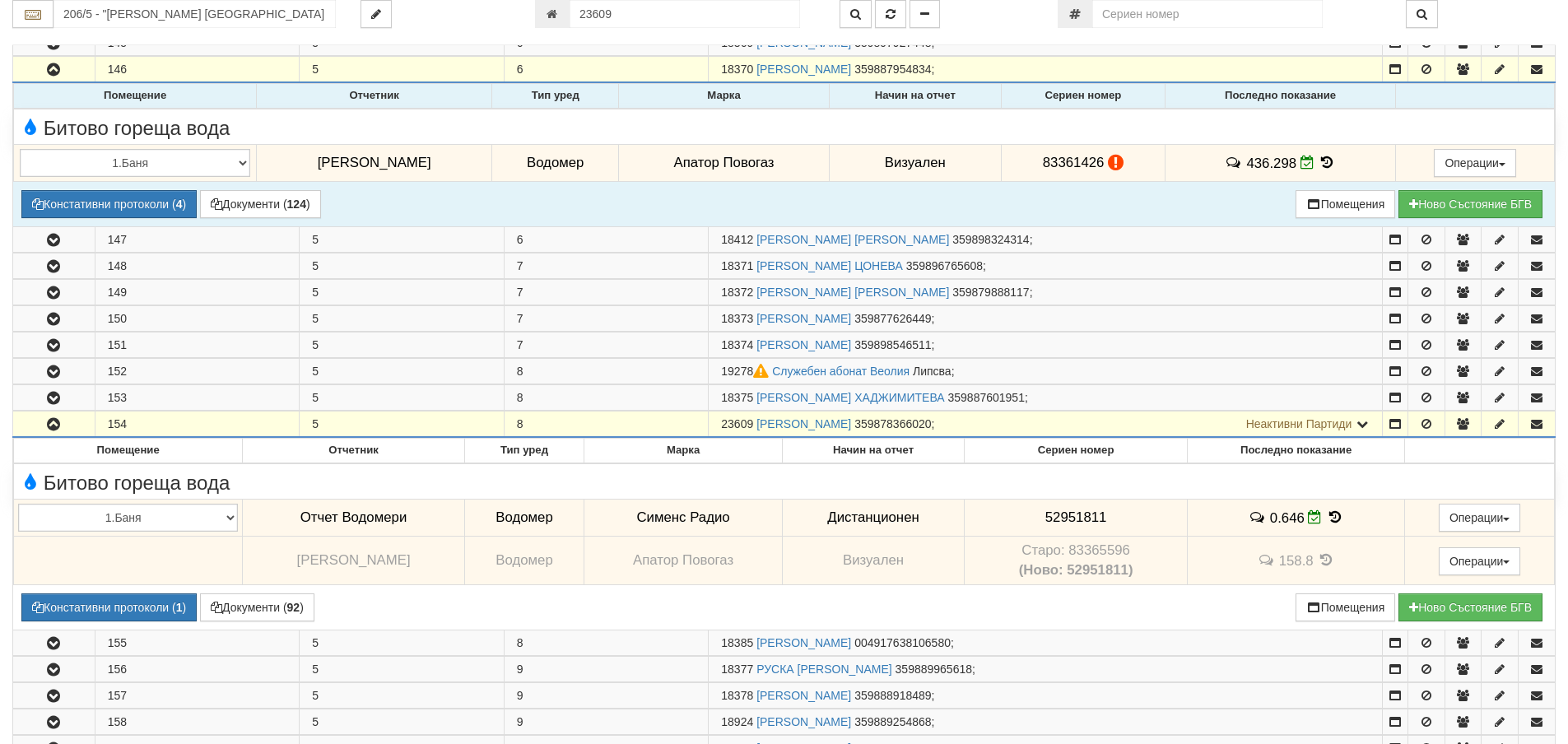
click at [1318, 159] on icon at bounding box center [1327, 162] width 18 height 14
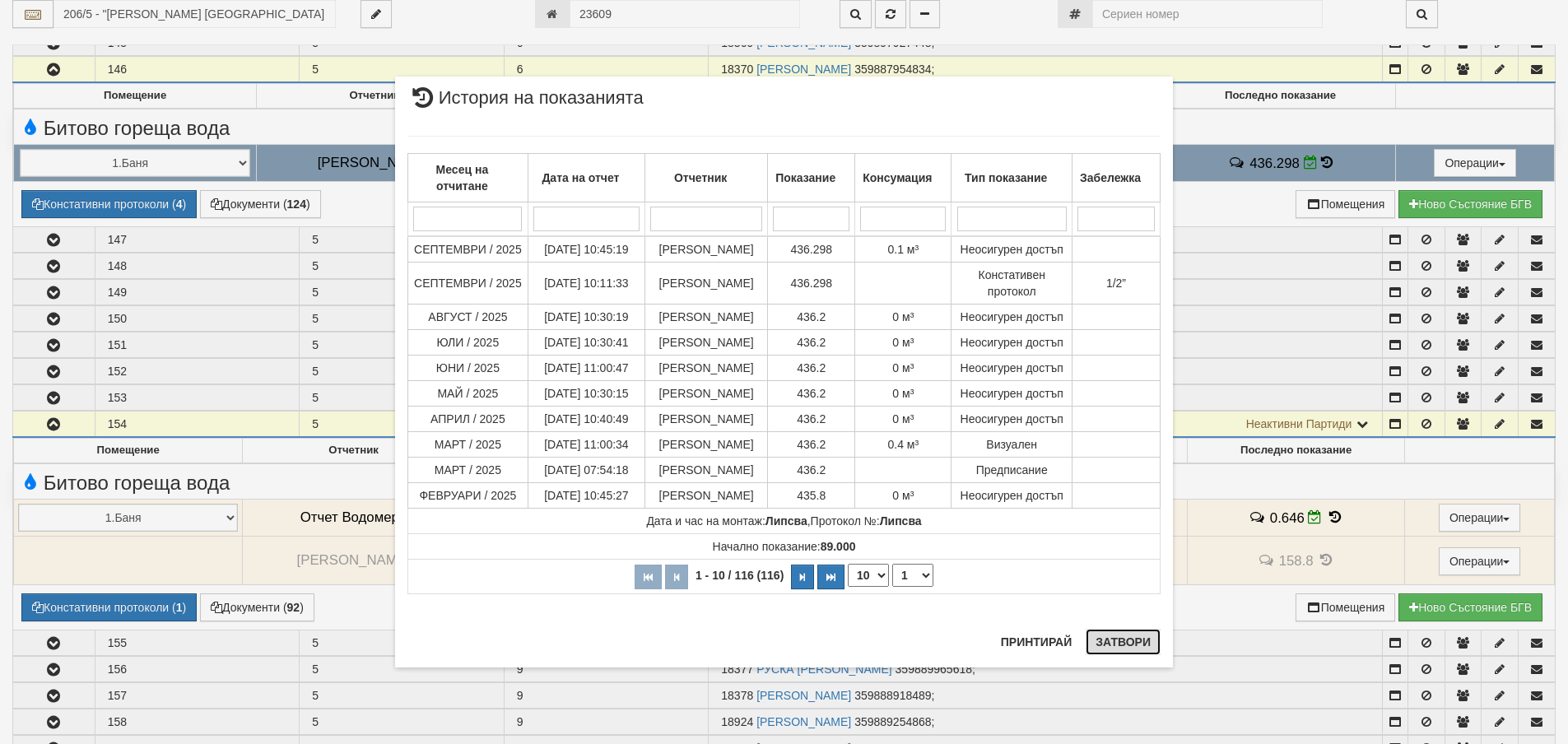
click at [1135, 630] on button "Затвори" at bounding box center [1123, 641] width 75 height 27
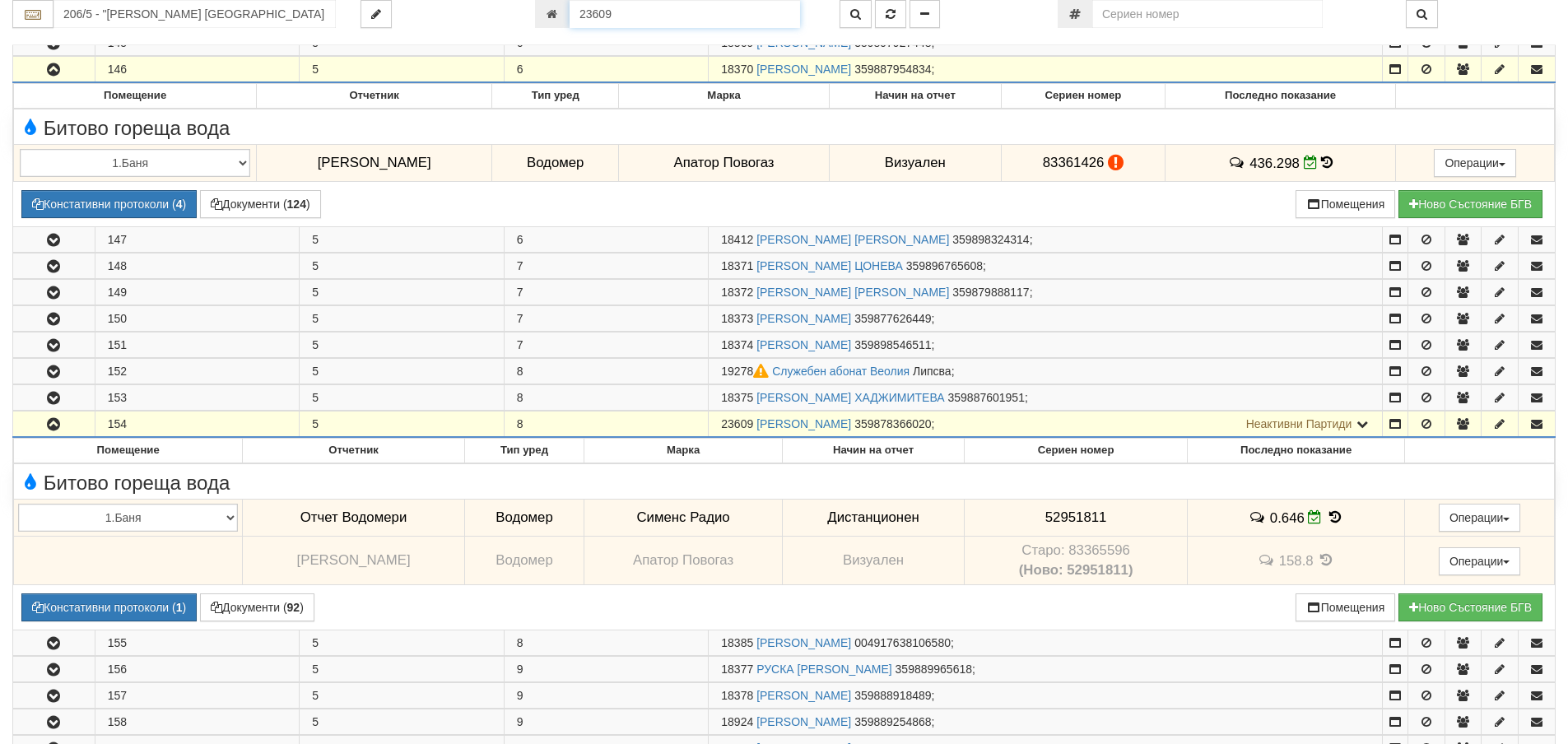
click at [663, 20] on input "23609" at bounding box center [684, 14] width 230 height 28
type input "12717"
type input "210/1 - "ВЕОЛИЯ ЕНЕРДЖИ ВАРНА " ЕАД"
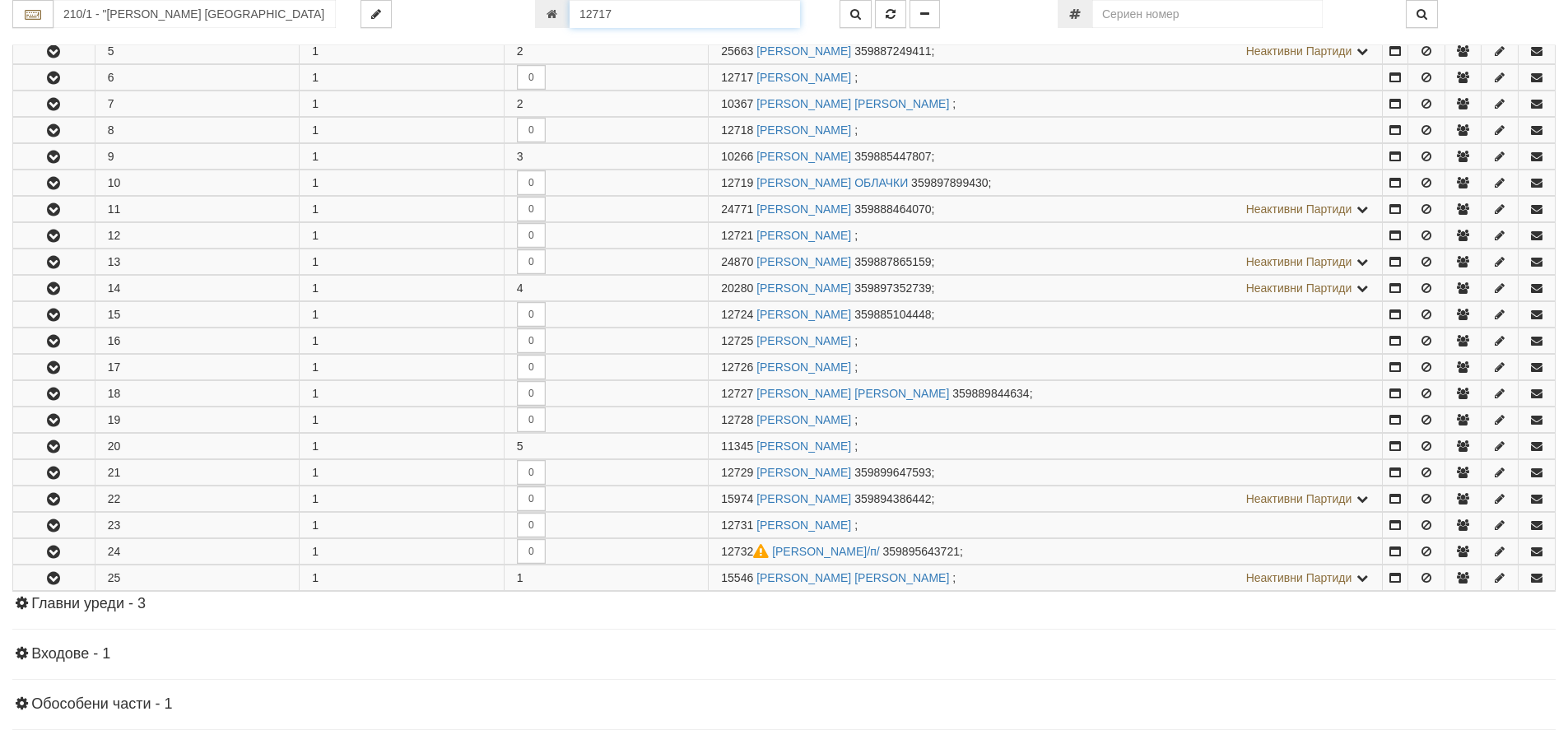
scroll to position [457, 0]
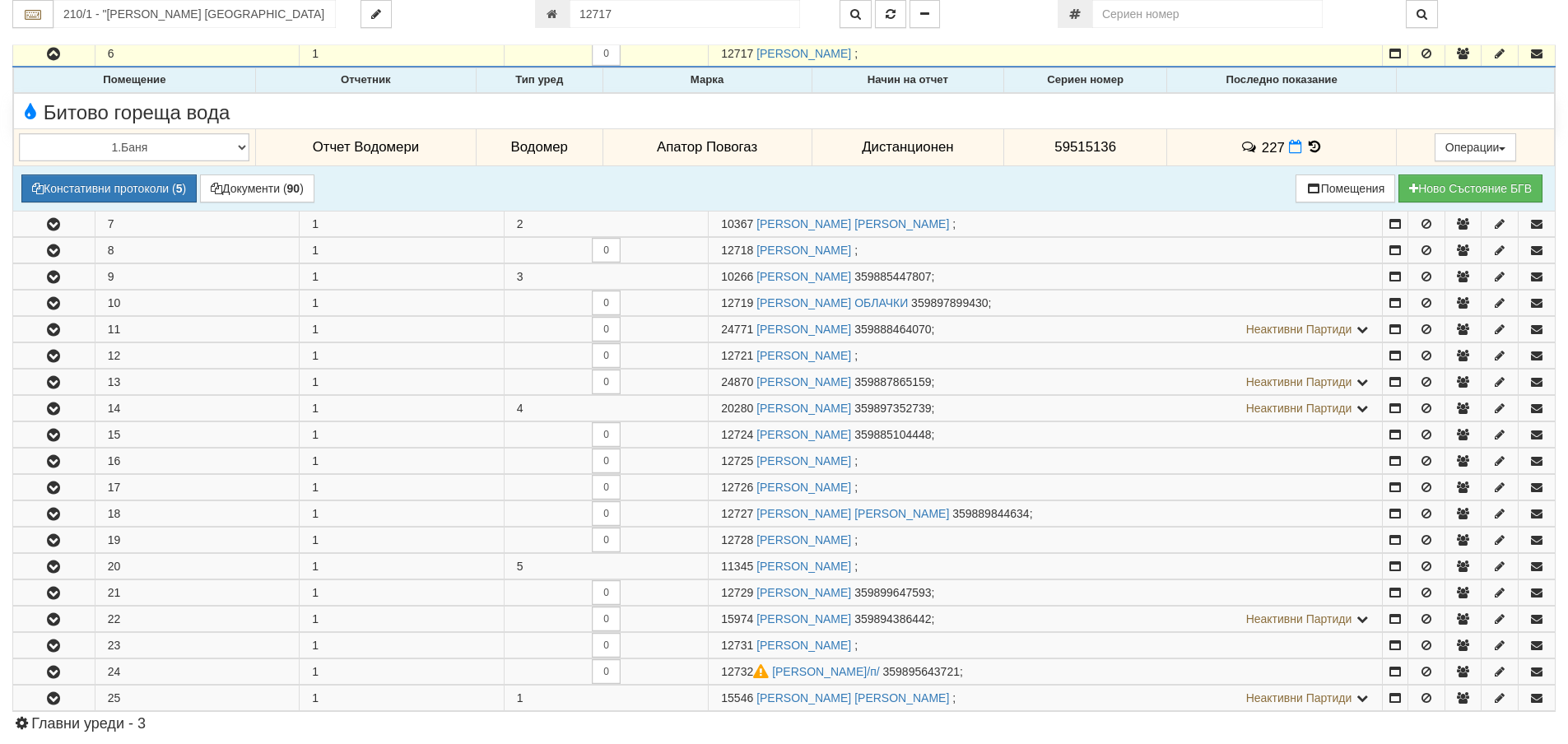
click at [1309, 146] on icon at bounding box center [1315, 147] width 18 height 14
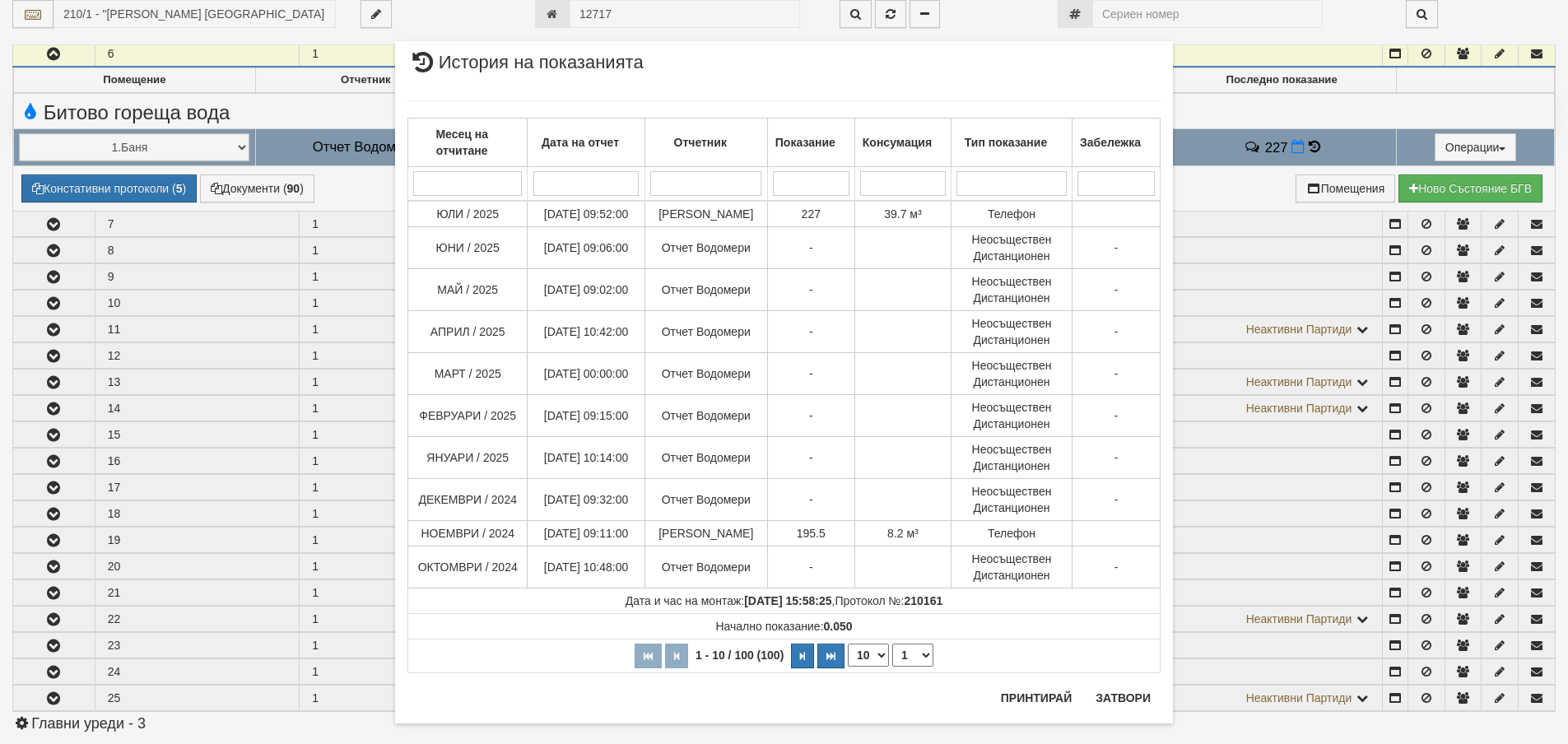
click at [1128, 690] on div "Месец на отчитане Дата на отчет Отчетник Показание Консумация Тип показание Заб…" at bounding box center [784, 387] width 753 height 605
click at [1103, 696] on button "Затвори" at bounding box center [1123, 697] width 75 height 27
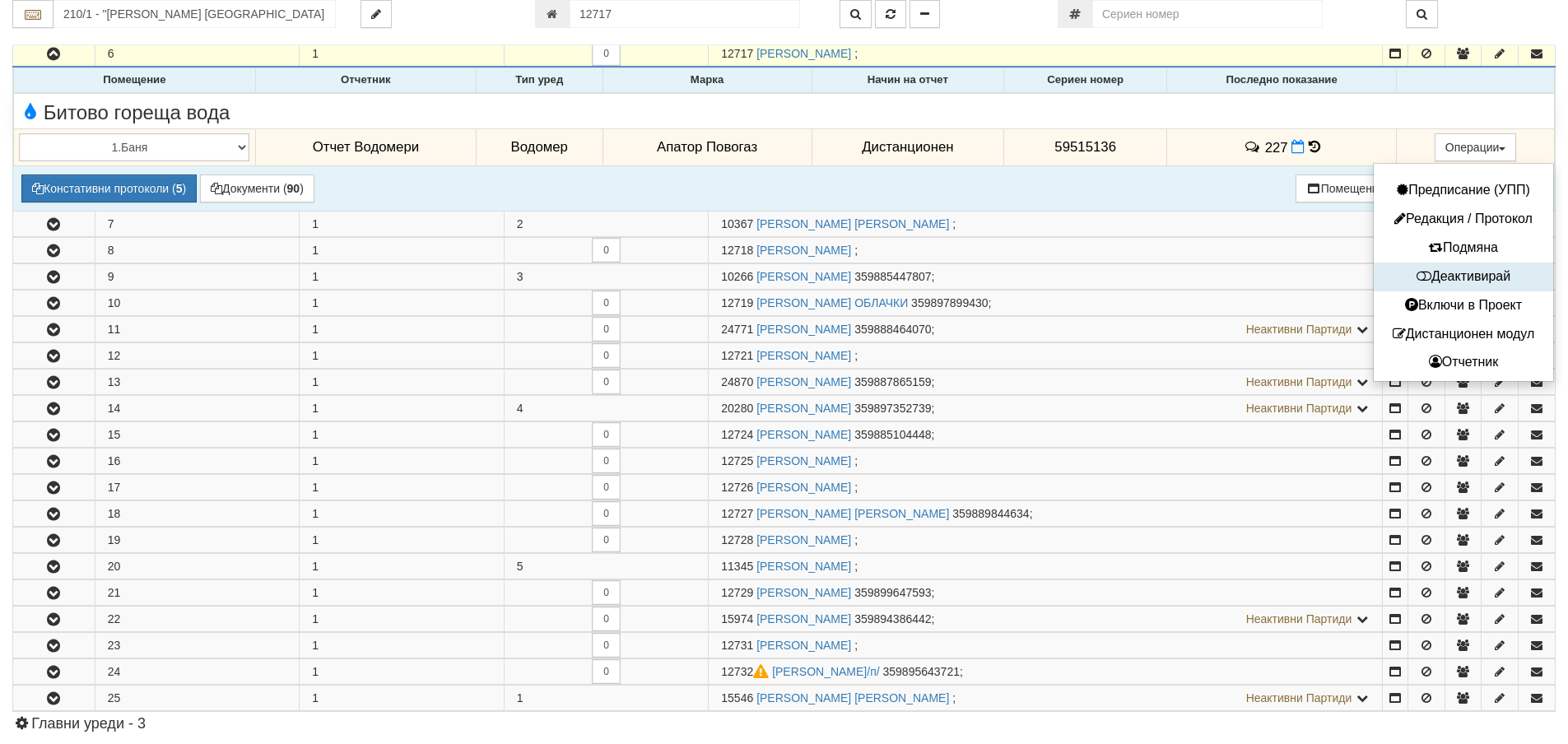
click at [1445, 273] on button "Деактивирай" at bounding box center [1463, 277] width 172 height 20
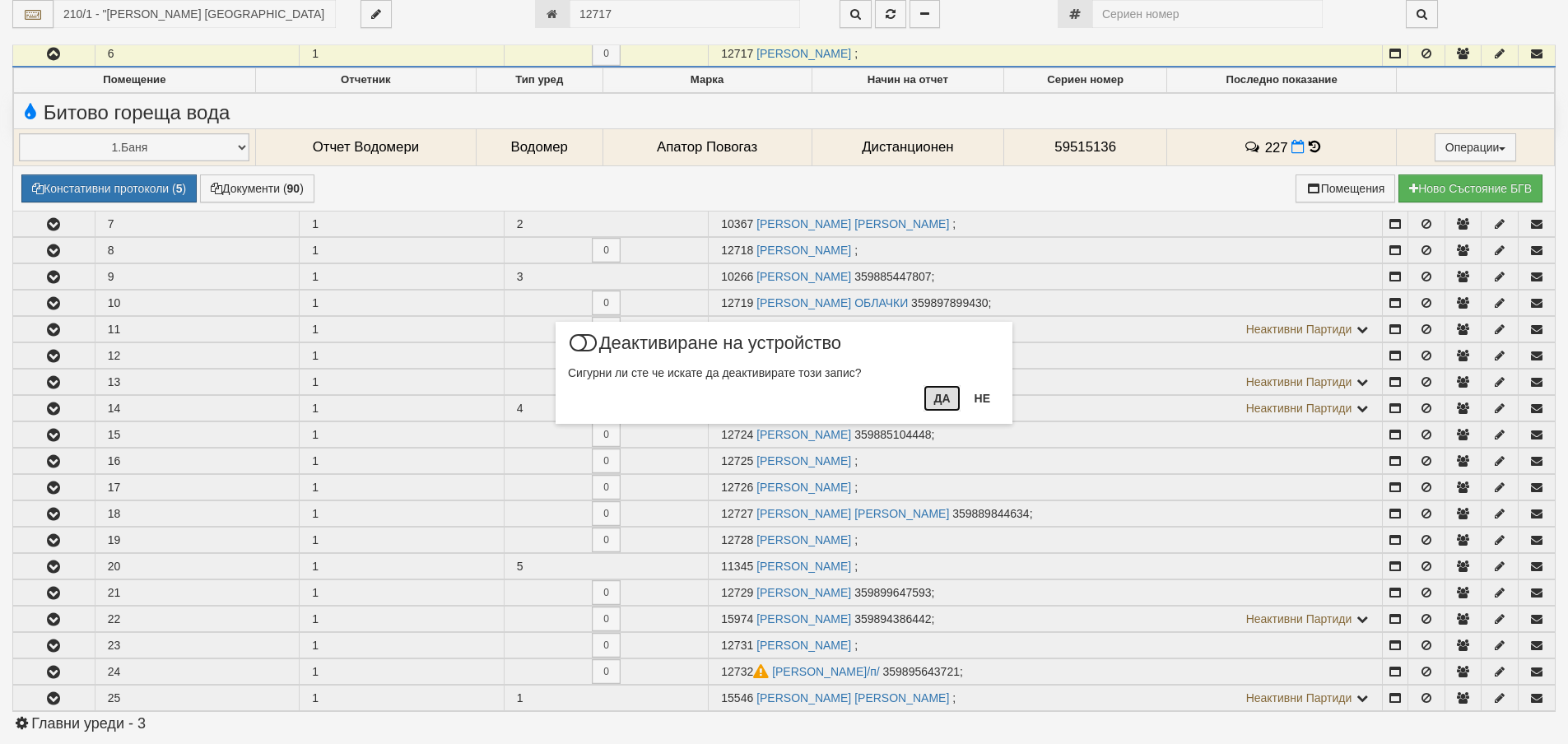
drag, startPoint x: 939, startPoint y: 394, endPoint x: 1037, endPoint y: 296, distance: 138.6
click at [939, 394] on button "Да" at bounding box center [941, 398] width 36 height 27
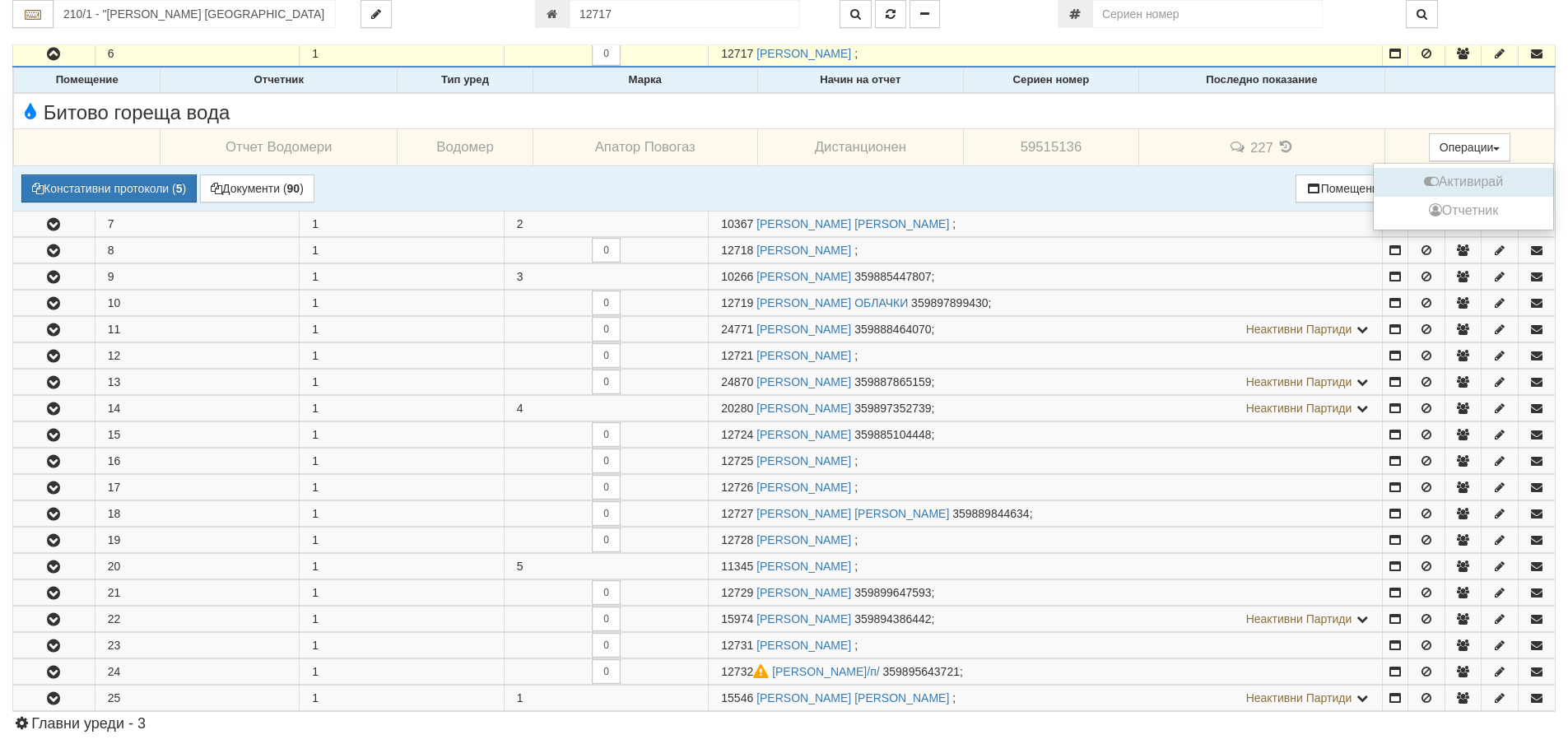
click at [1459, 183] on button "Активирай" at bounding box center [1463, 182] width 172 height 20
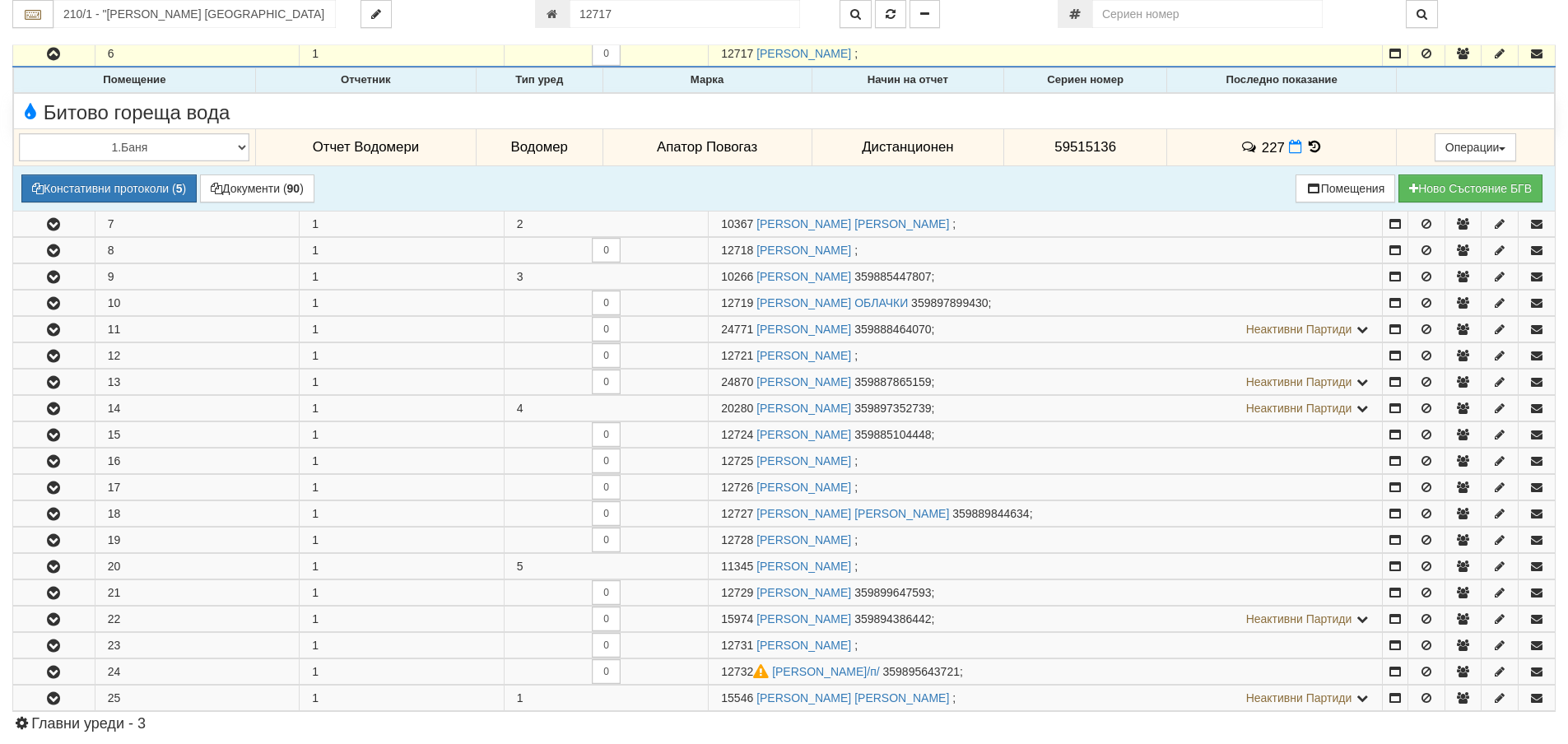
click at [1307, 151] on icon at bounding box center [1315, 147] width 18 height 14
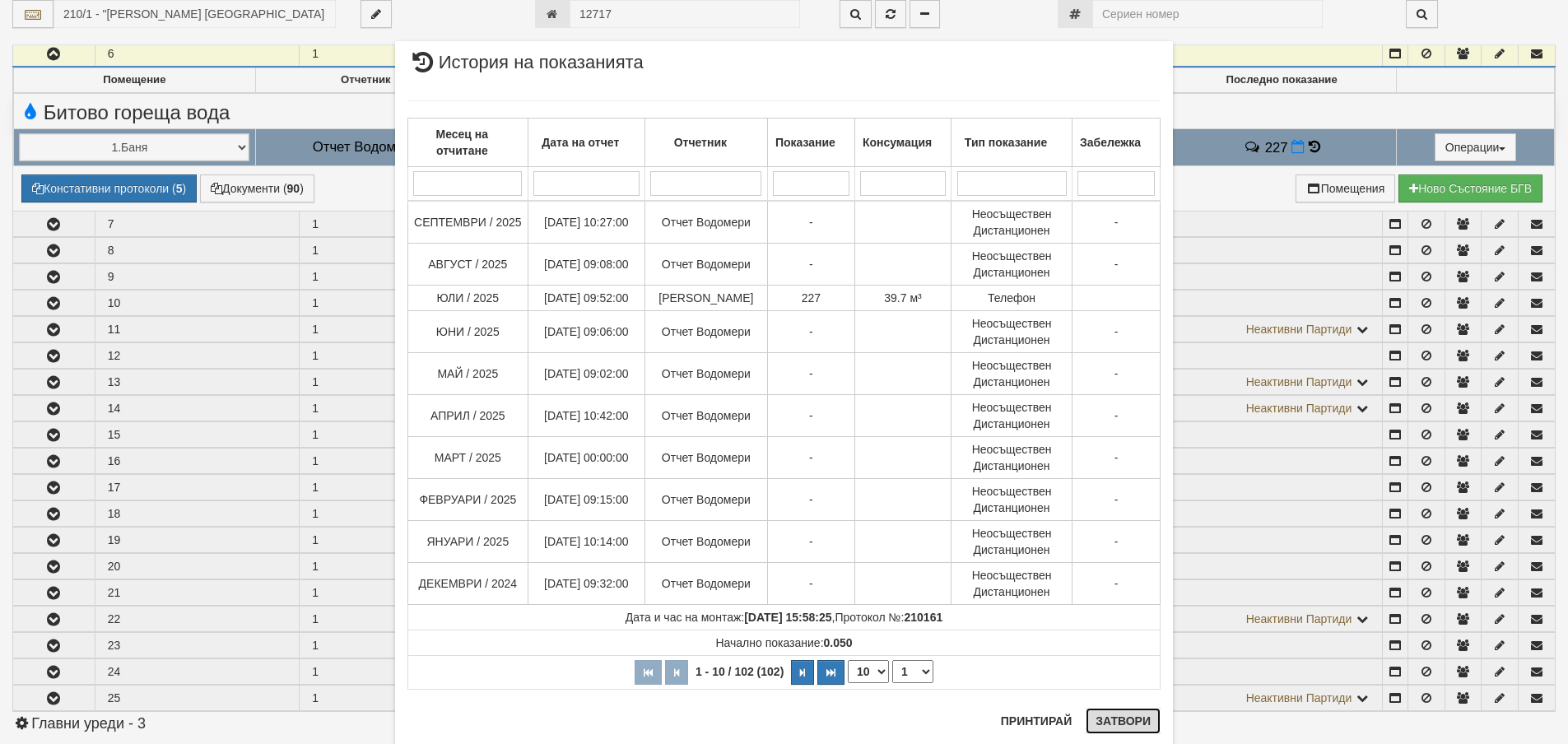
drag, startPoint x: 1121, startPoint y: 724, endPoint x: 756, endPoint y: 514, distance: 421.1
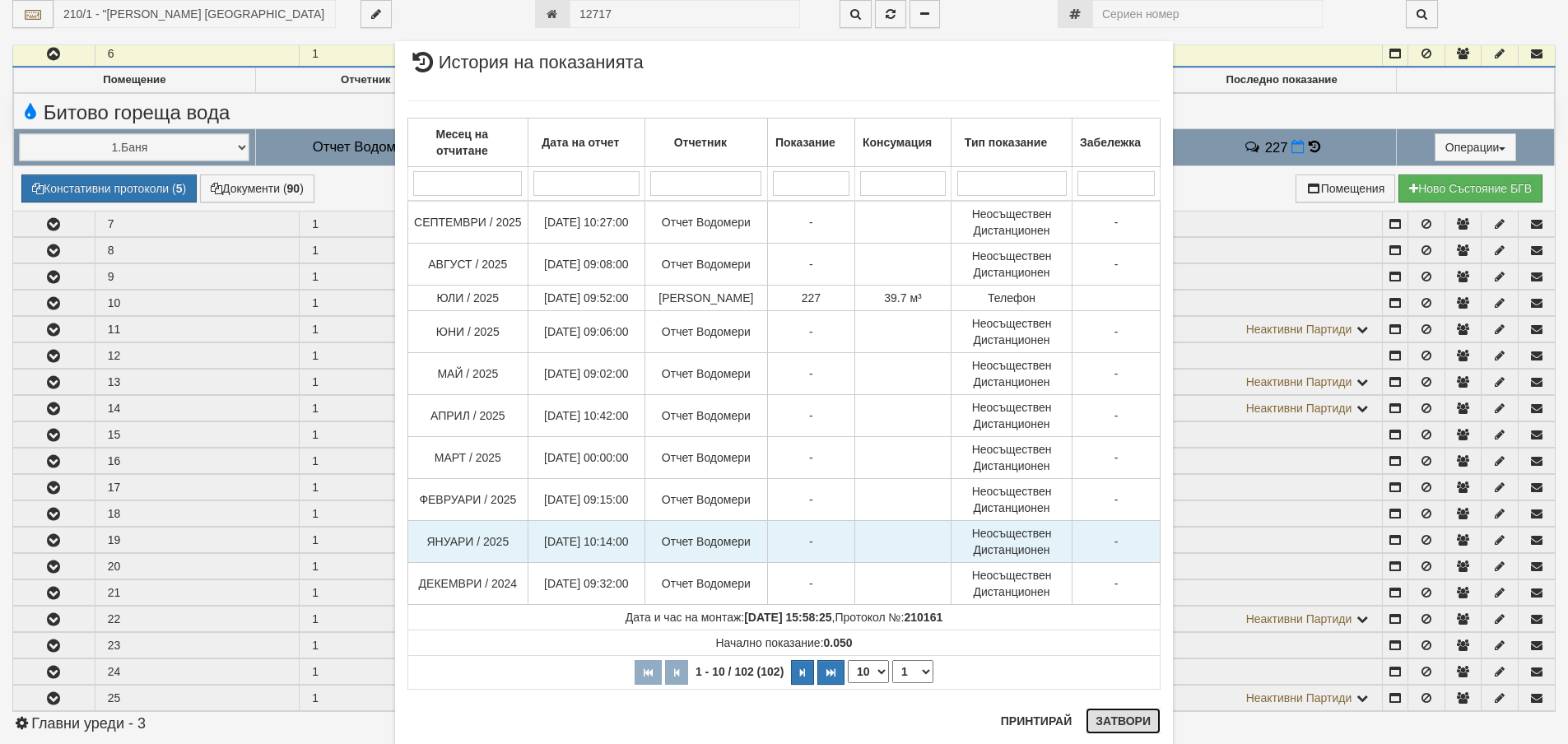
click at [1121, 720] on button "Затвори" at bounding box center [1123, 720] width 75 height 27
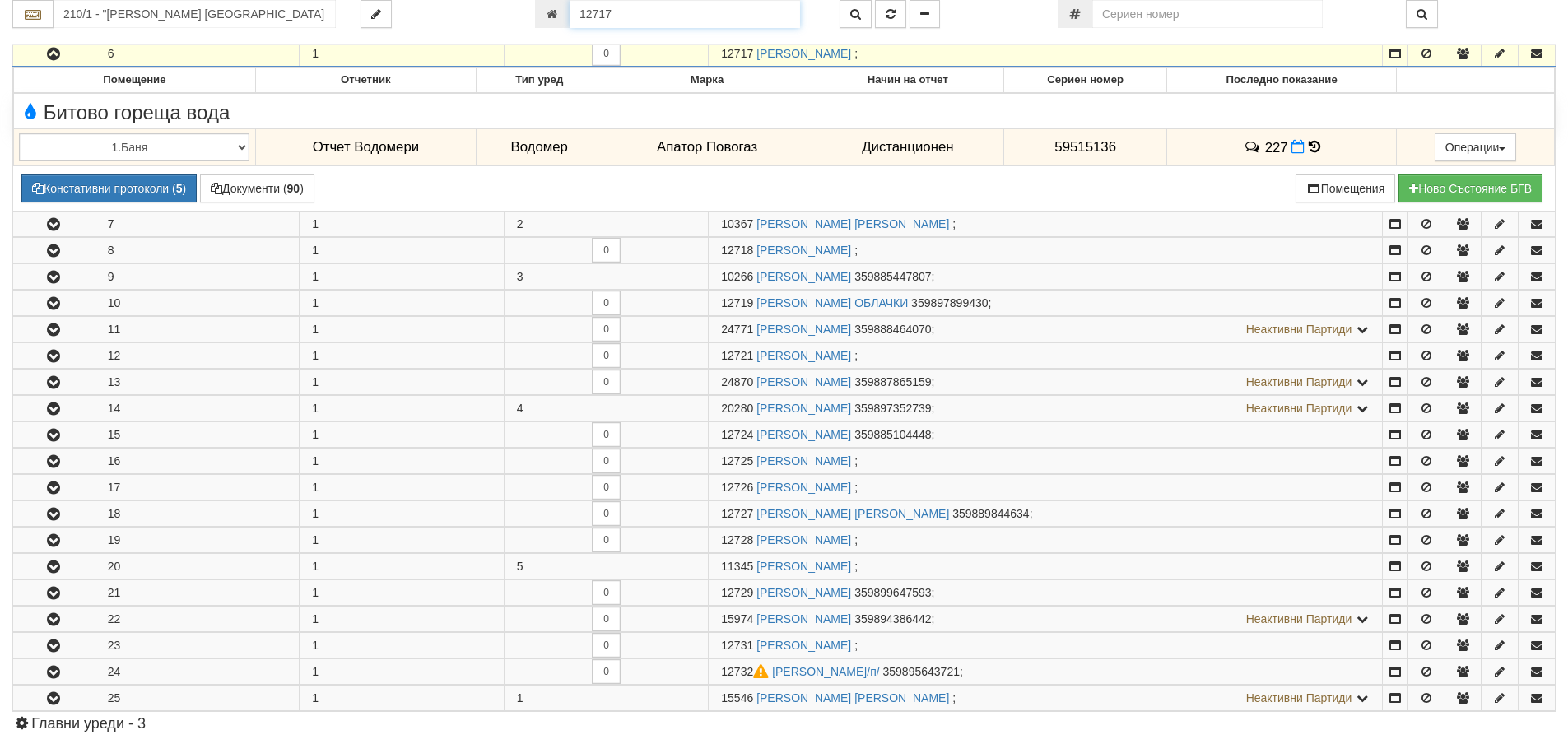
click at [630, 18] on input "12717" at bounding box center [684, 14] width 230 height 28
type input "16356"
type input "211/1 - "ВЕОЛИЯ ЕНЕРДЖИ ВАРНА " ЕАД"
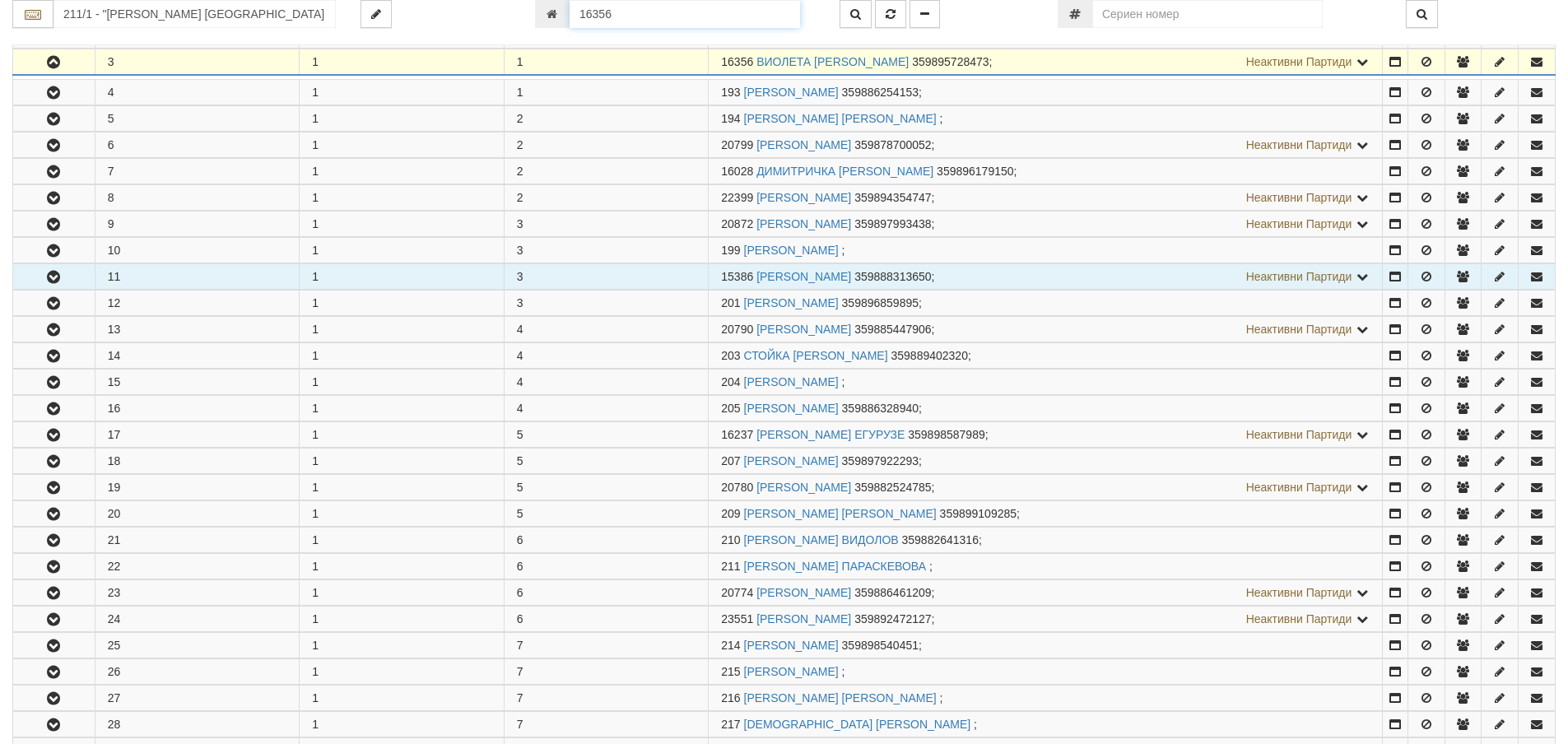
scroll to position [378, 0]
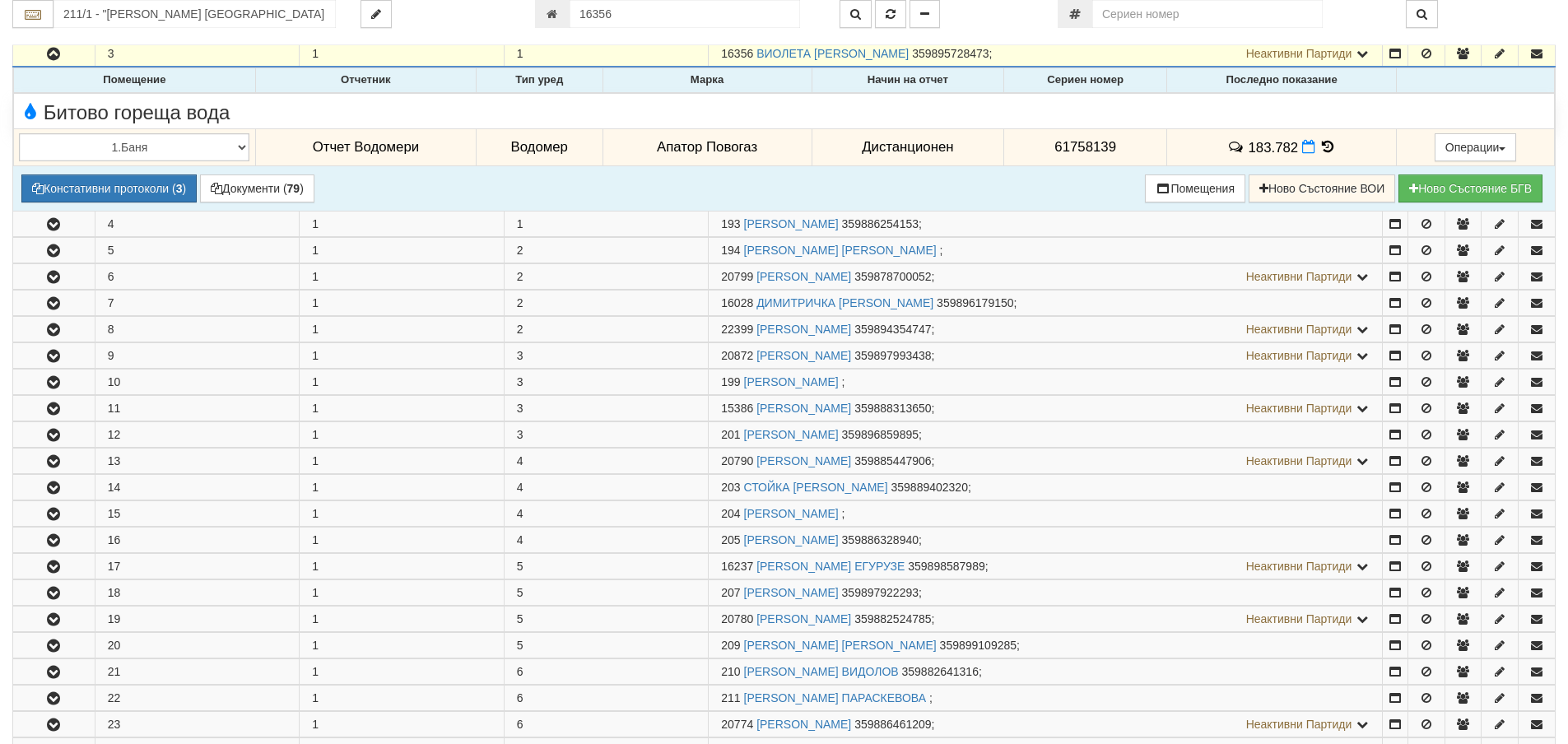
drag, startPoint x: 1328, startPoint y: 150, endPoint x: 1328, endPoint y: 161, distance: 11.0
click at [1328, 150] on icon at bounding box center [1329, 147] width 18 height 14
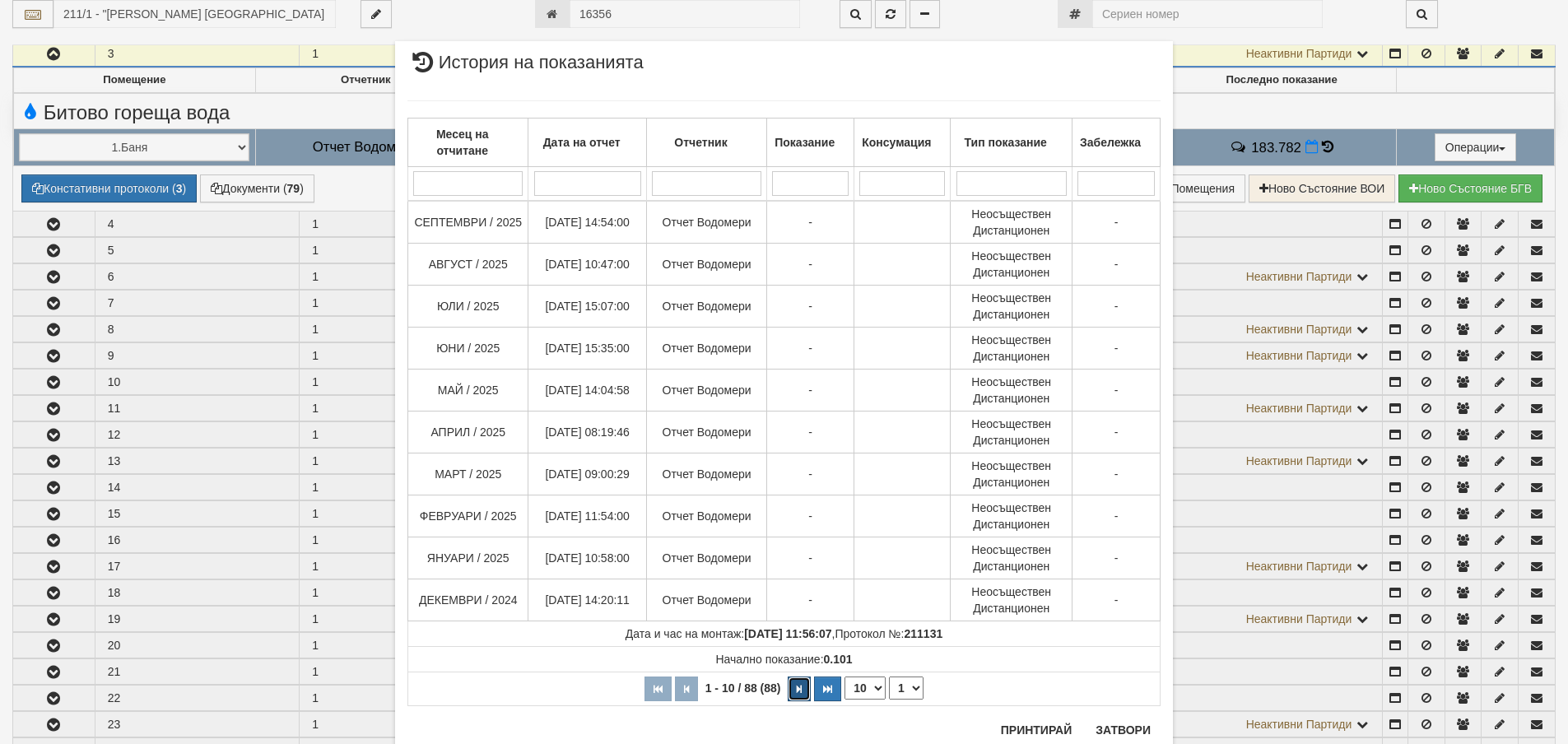
click at [796, 688] on icon "button" at bounding box center [798, 689] width 5 height 9
select select "2"
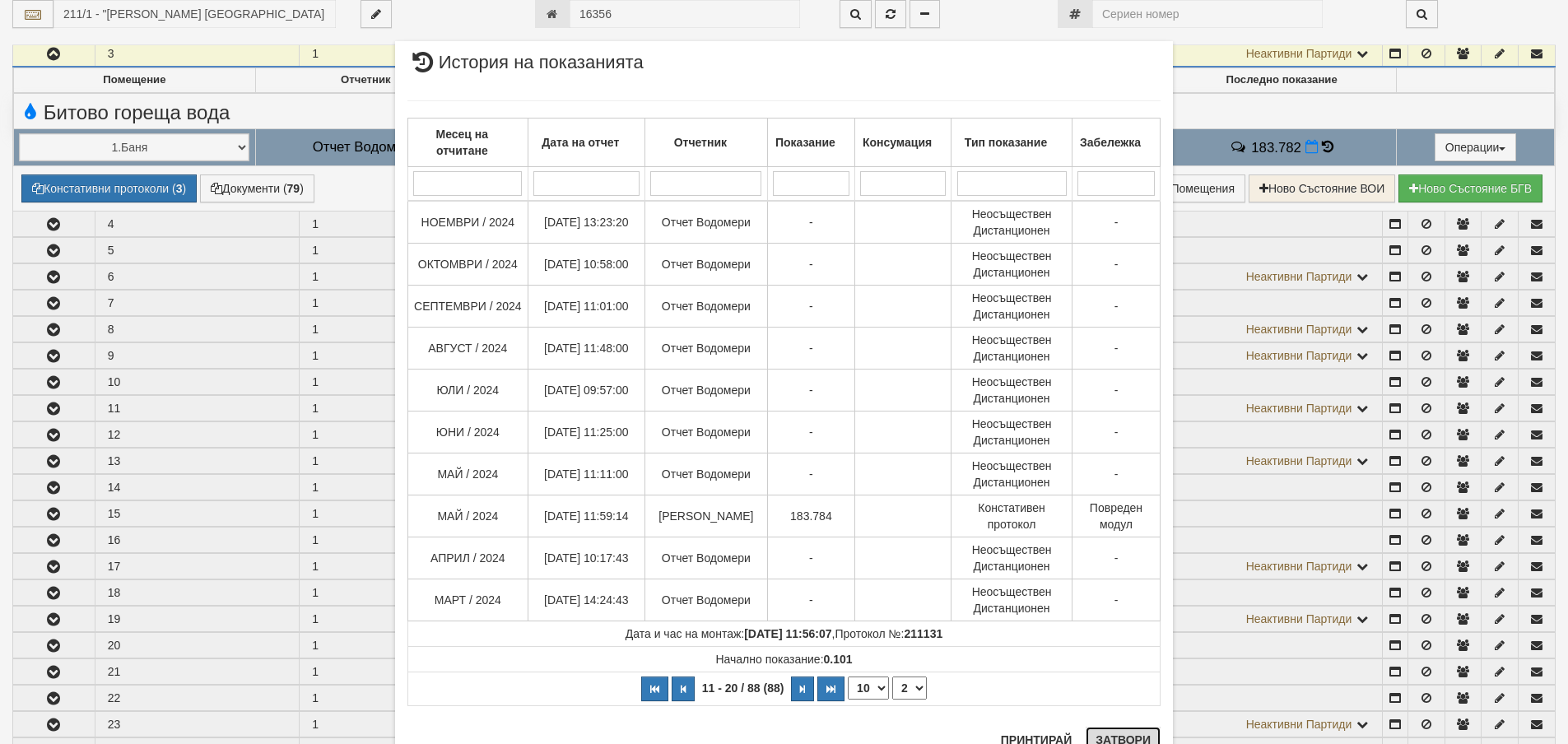
click at [1107, 737] on button "Затвори" at bounding box center [1123, 739] width 75 height 27
